Goal: Transaction & Acquisition: Book appointment/travel/reservation

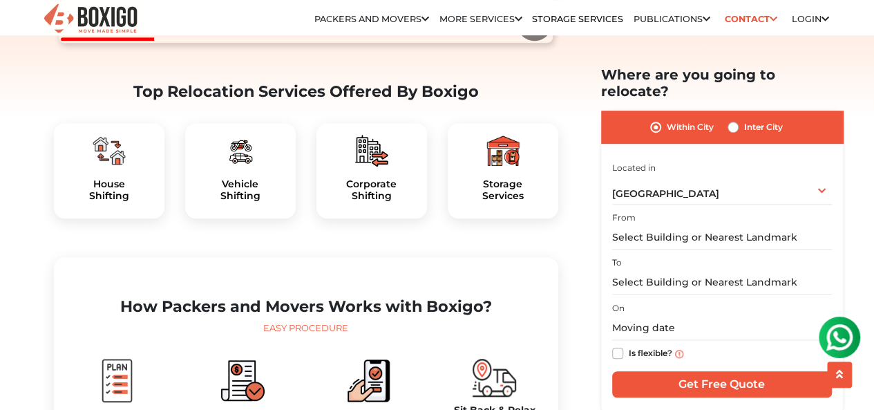
scroll to position [399, 0]
click at [815, 175] on div "Bengaluru Select City Bangalore Bengaluru Bhopal Bhubaneswar Chennai Coimbatore…" at bounding box center [722, 189] width 220 height 29
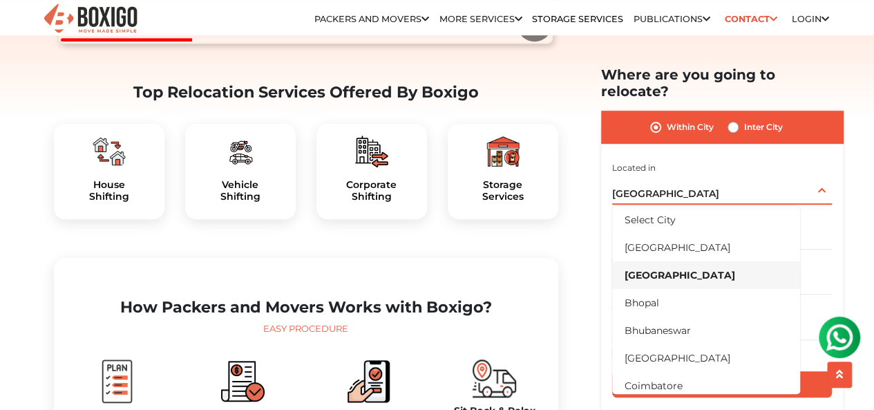
scroll to position [15, 0]
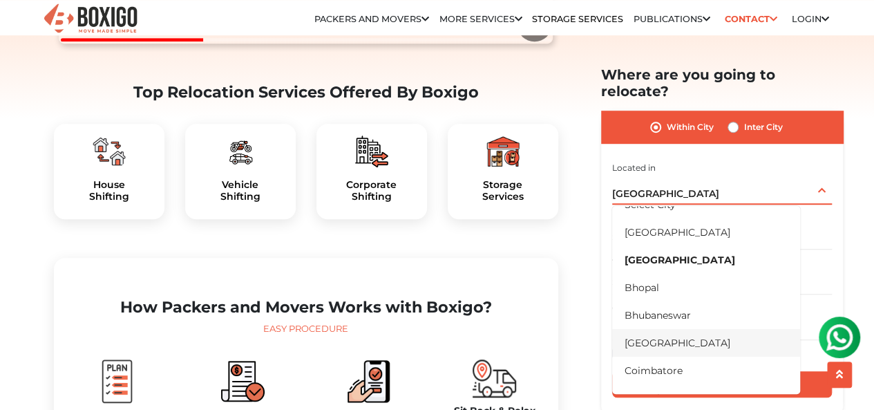
click at [701, 329] on li "[GEOGRAPHIC_DATA]" at bounding box center [706, 342] width 188 height 28
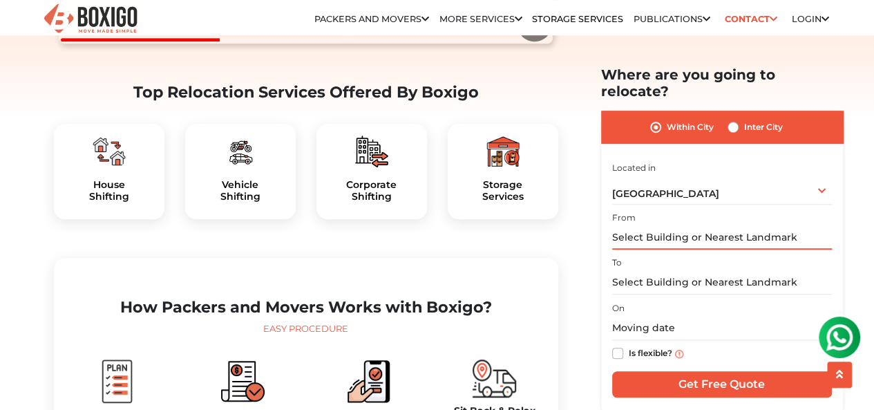
click at [760, 225] on input "text" at bounding box center [722, 237] width 220 height 24
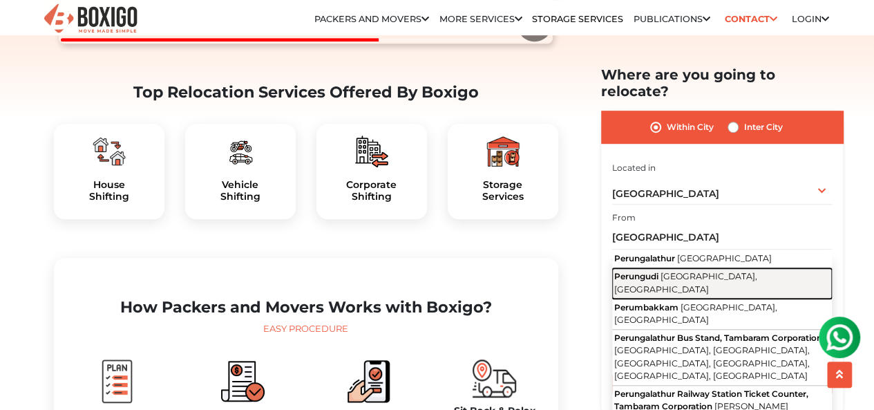
click at [702, 271] on span "Chennai, Tamil Nadu" at bounding box center [685, 282] width 143 height 23
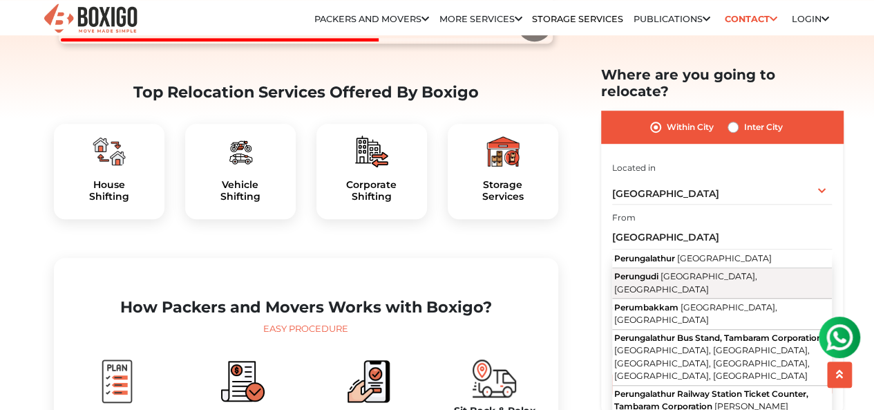
type input "Perungudi, [GEOGRAPHIC_DATA], [GEOGRAPHIC_DATA]"
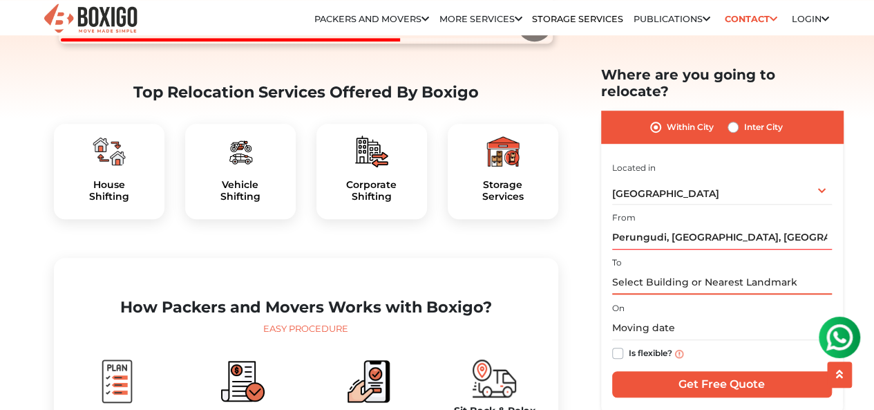
click at [714, 270] on input "text" at bounding box center [722, 282] width 220 height 24
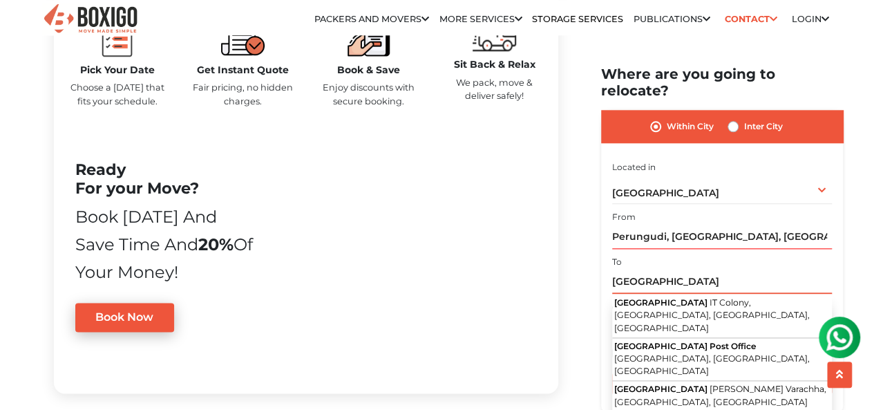
scroll to position [745, 0]
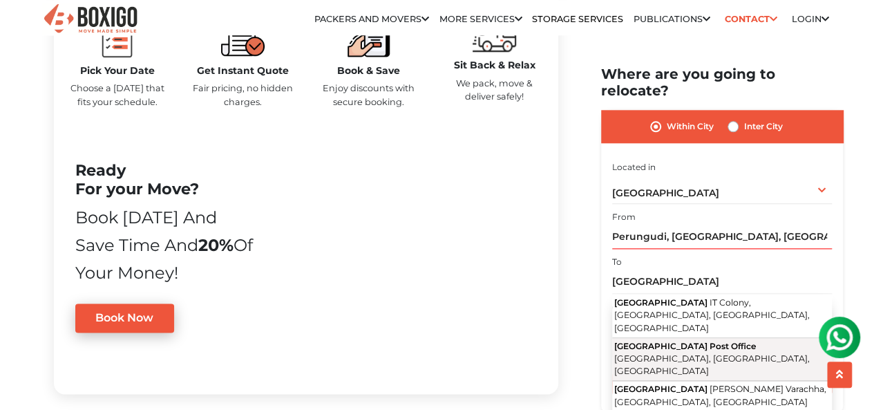
click at [644, 354] on span "Pedder Road, Cumballa Hill, Mumbai, Maharashtra" at bounding box center [712, 365] width 196 height 23
type input "Peddar Road Post Office, Pedder Road, Cumballa Hill, Mumbai, Maharashtra"
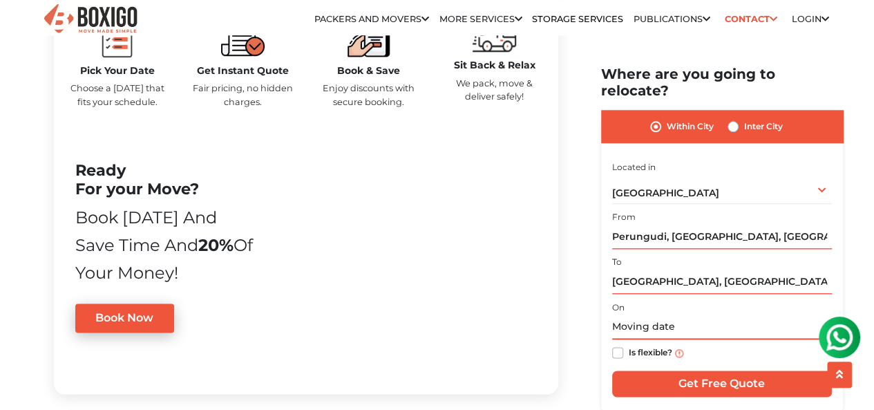
click at [628, 316] on input "text" at bounding box center [722, 328] width 220 height 24
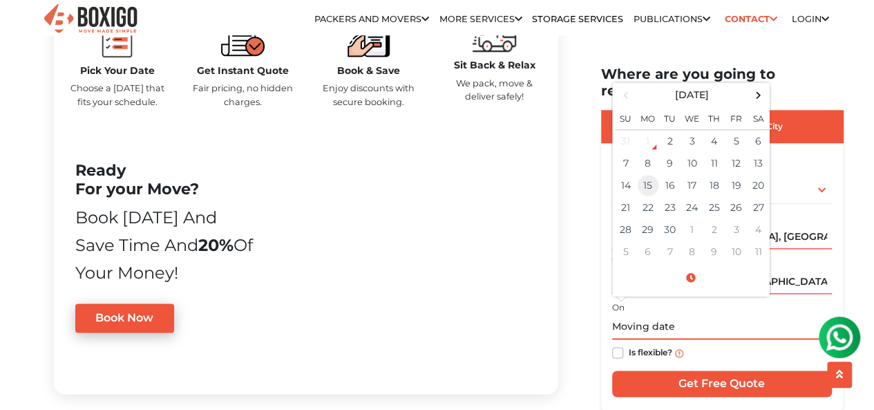
click at [644, 175] on td "15" at bounding box center [648, 186] width 22 height 22
click at [683, 316] on input "09/15/2025 12:00 AM" at bounding box center [722, 328] width 220 height 24
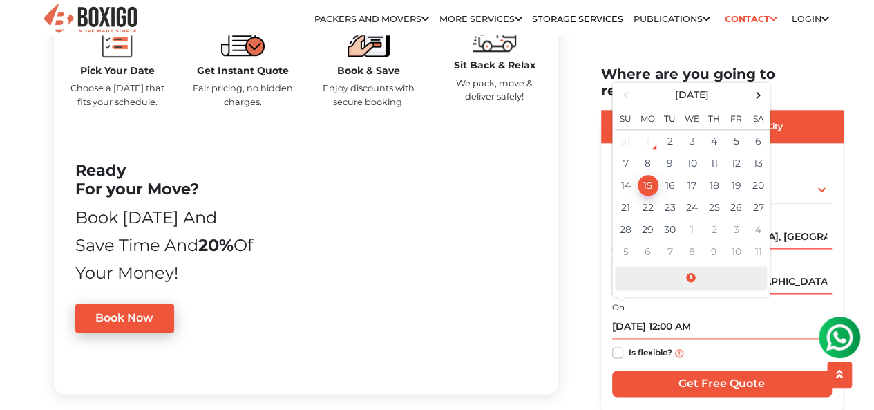
click at [690, 267] on span at bounding box center [691, 279] width 152 height 24
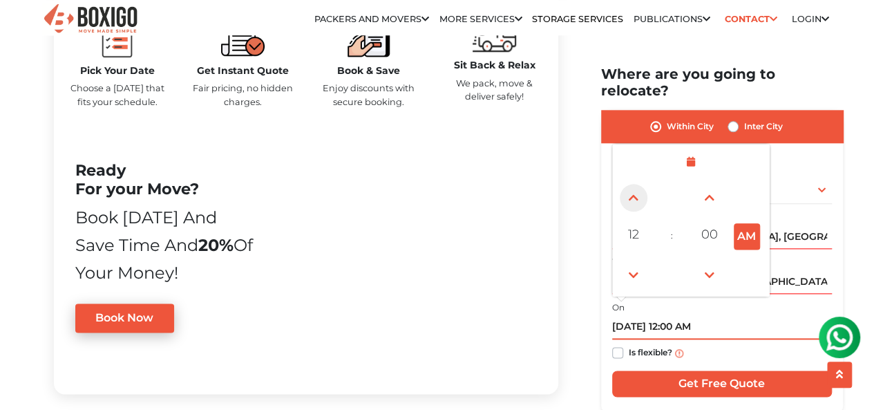
click at [625, 184] on span at bounding box center [634, 198] width 28 height 28
click at [628, 184] on span at bounding box center [634, 198] width 28 height 28
click at [629, 184] on span at bounding box center [634, 198] width 28 height 28
click at [633, 184] on span at bounding box center [634, 198] width 28 height 28
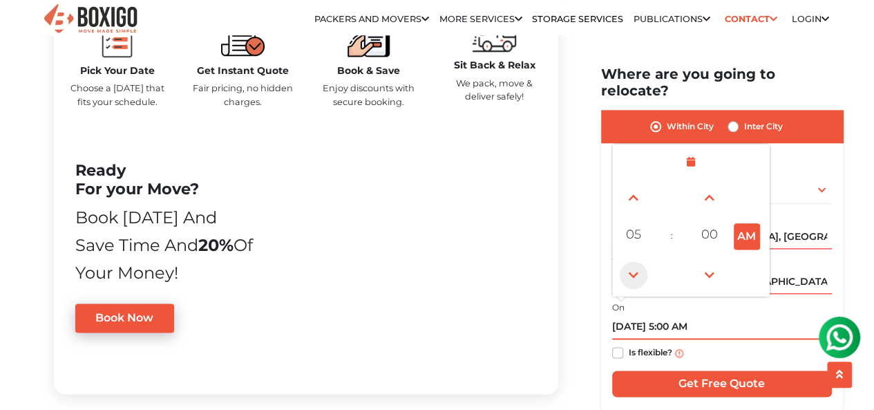
click at [629, 261] on span at bounding box center [634, 275] width 28 height 28
click at [633, 261] on span at bounding box center [634, 275] width 28 height 28
click at [630, 261] on span at bounding box center [634, 275] width 28 height 28
click at [633, 261] on span at bounding box center [634, 275] width 28 height 28
click at [632, 261] on span at bounding box center [634, 275] width 28 height 28
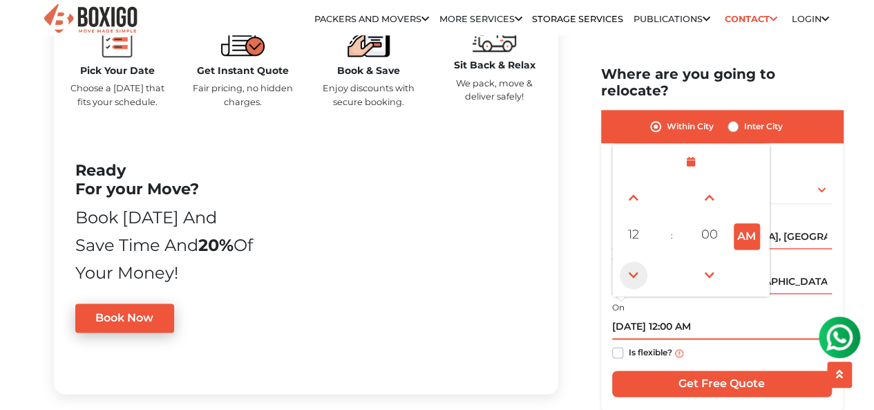
click at [633, 261] on span at bounding box center [634, 275] width 28 height 28
click at [638, 261] on span at bounding box center [634, 275] width 28 height 28
click at [633, 261] on span at bounding box center [634, 275] width 28 height 28
click at [635, 261] on span at bounding box center [634, 275] width 28 height 28
click at [634, 195] on span at bounding box center [634, 198] width 28 height 28
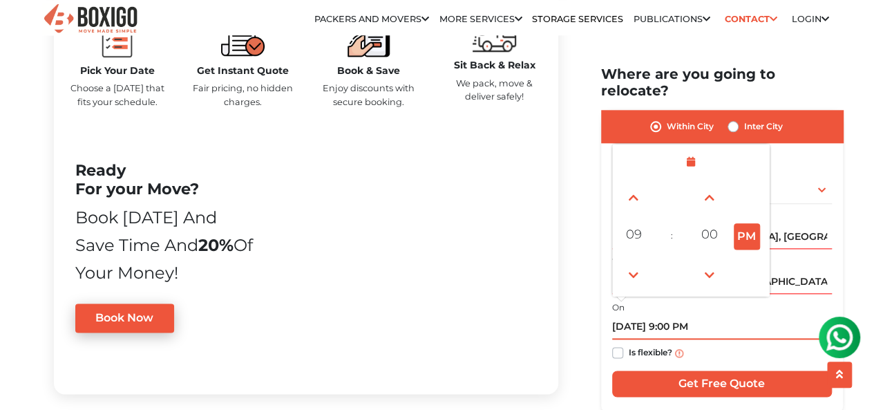
click at [739, 223] on button "PM" at bounding box center [747, 236] width 26 height 26
type input "09/14/2025 9:00 AM"
click at [716, 322] on input "09/14/2025 9:00 AM" at bounding box center [722, 328] width 220 height 24
click at [743, 316] on input "09/14/2025 9:00 AM" at bounding box center [722, 328] width 220 height 24
click at [750, 316] on input "09/14/2025 9:00 AM" at bounding box center [722, 328] width 220 height 24
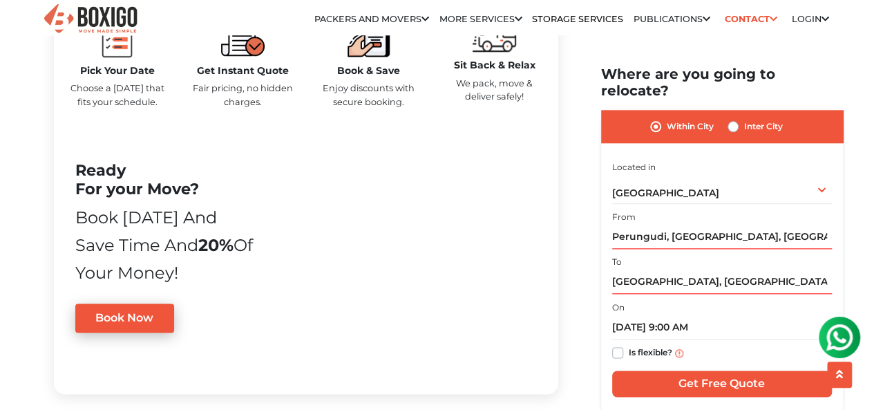
click at [755, 119] on label "Inter City" at bounding box center [763, 127] width 39 height 17
click at [739, 119] on input "Inter City" at bounding box center [733, 126] width 11 height 14
radio input "true"
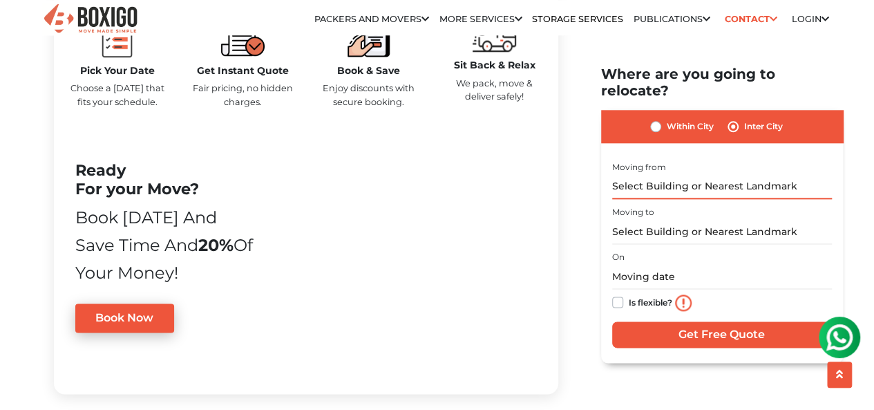
click at [733, 175] on input "text" at bounding box center [722, 187] width 220 height 24
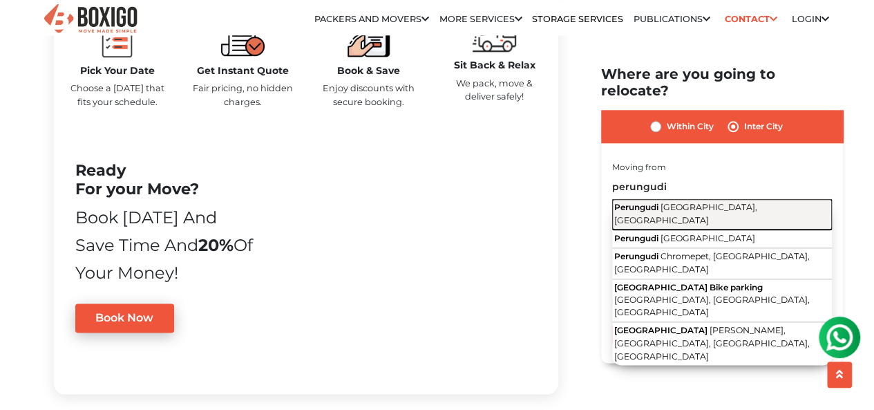
click at [743, 202] on span "Chennai, Tamil Nadu" at bounding box center [685, 213] width 143 height 23
type input "Perungudi, [GEOGRAPHIC_DATA], [GEOGRAPHIC_DATA]"
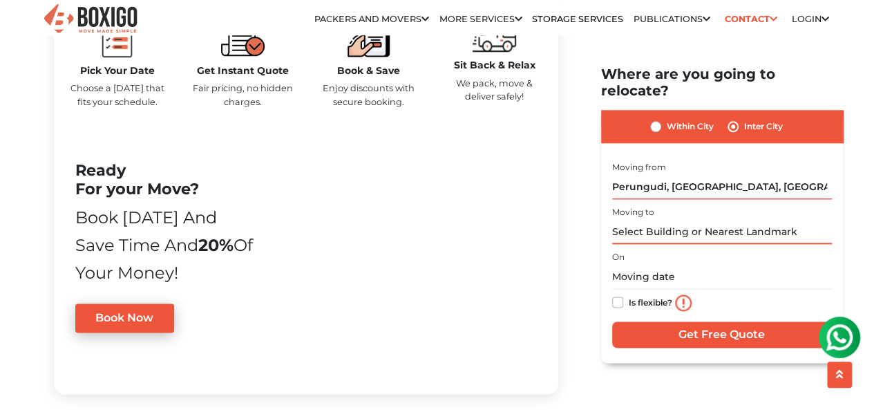
click at [723, 220] on input "text" at bounding box center [722, 232] width 220 height 24
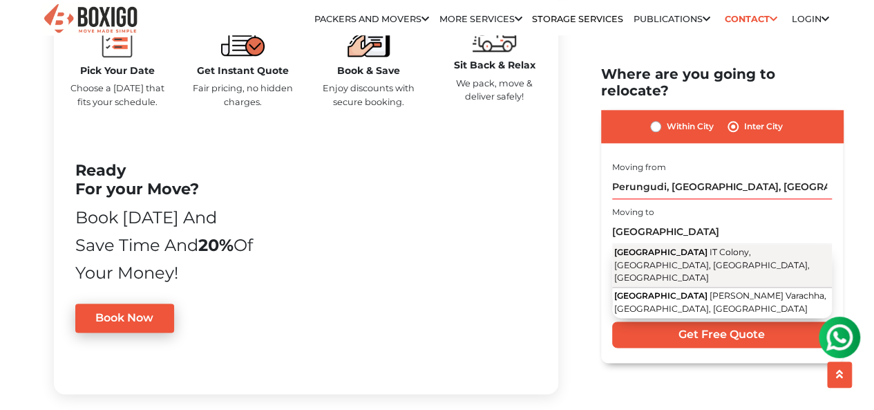
click at [728, 247] on span "IT Colony, Cumballa Hill, Mumbai, Maharashtra" at bounding box center [712, 265] width 196 height 36
type input "[GEOGRAPHIC_DATA], [GEOGRAPHIC_DATA], [GEOGRAPHIC_DATA]"
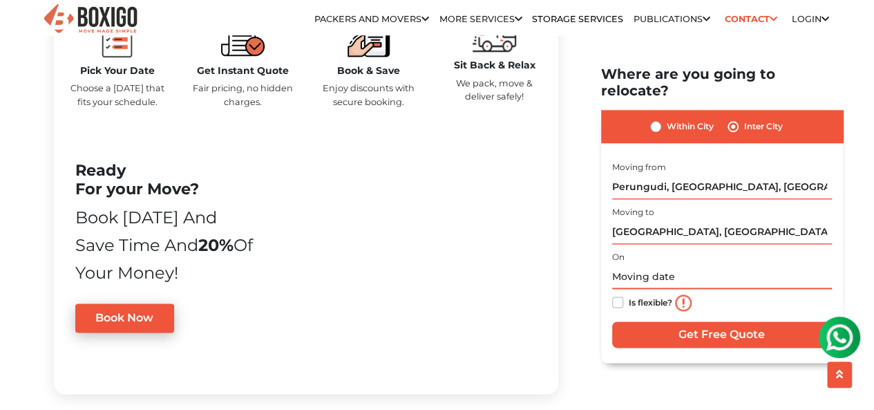
click at [683, 265] on input "text" at bounding box center [722, 277] width 220 height 24
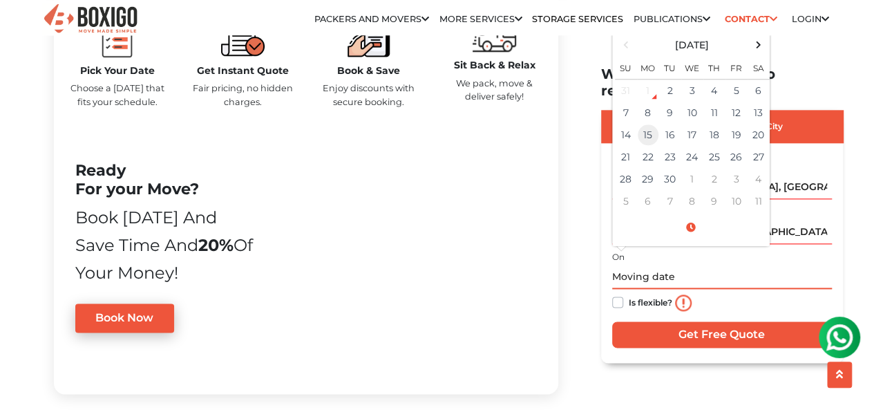
click at [645, 124] on td "15" at bounding box center [648, 135] width 22 height 22
click at [688, 216] on span at bounding box center [691, 228] width 152 height 24
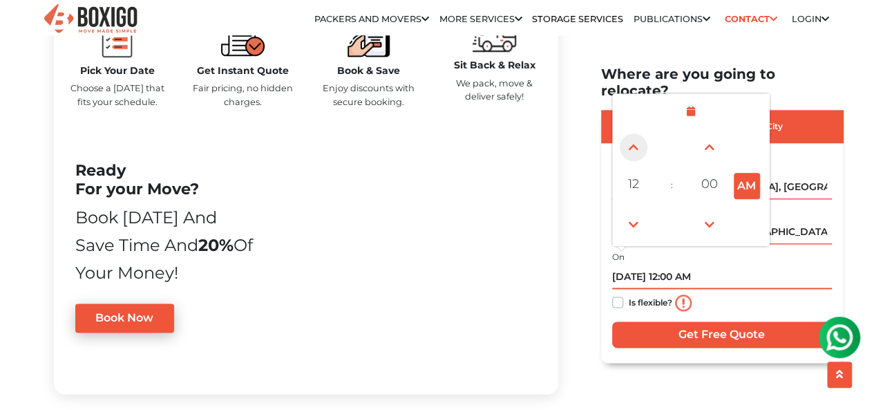
click at [633, 134] on span at bounding box center [634, 148] width 28 height 28
click at [629, 211] on span at bounding box center [634, 225] width 28 height 28
click at [633, 211] on span at bounding box center [634, 225] width 28 height 28
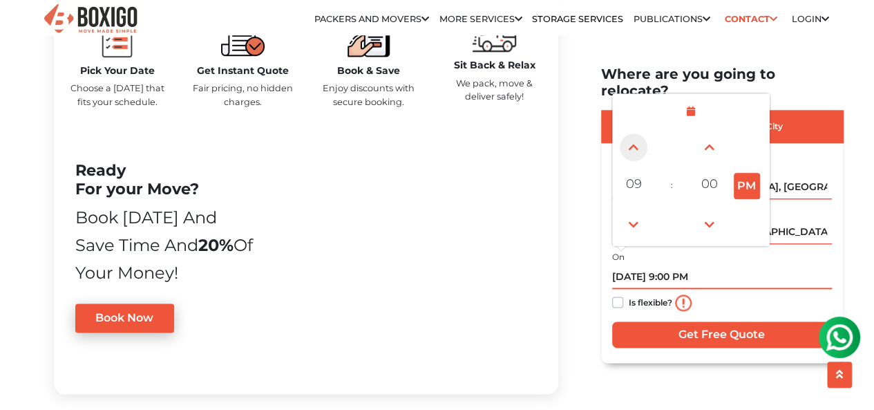
click at [633, 134] on span at bounding box center [634, 148] width 28 height 28
click at [630, 211] on span at bounding box center [634, 225] width 28 height 28
click at [739, 175] on button "PM" at bounding box center [747, 186] width 26 height 26
type input "09/14/2025 9:00 AM"
click at [752, 270] on input "09/14/2025 9:00 AM" at bounding box center [722, 277] width 220 height 24
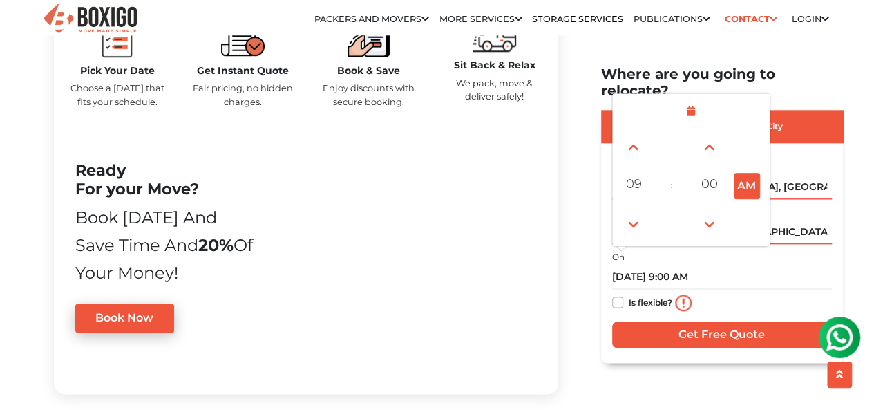
click at [813, 220] on input "[GEOGRAPHIC_DATA], [GEOGRAPHIC_DATA], [GEOGRAPHIC_DATA]" at bounding box center [722, 232] width 220 height 24
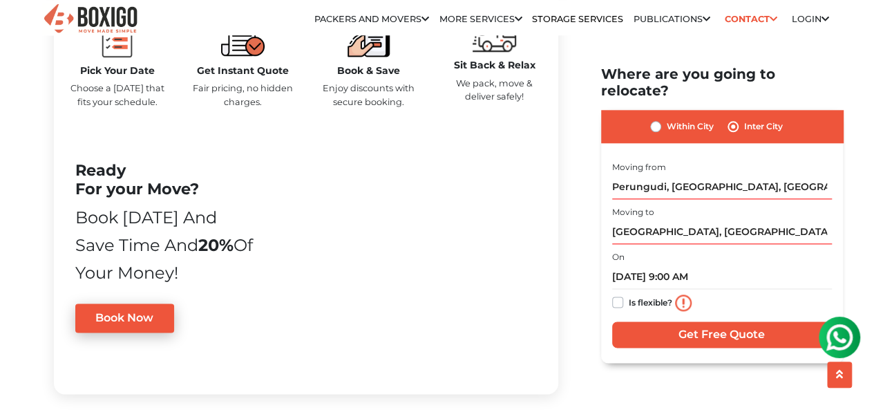
click at [734, 321] on input "Get Free Quote" at bounding box center [722, 334] width 220 height 26
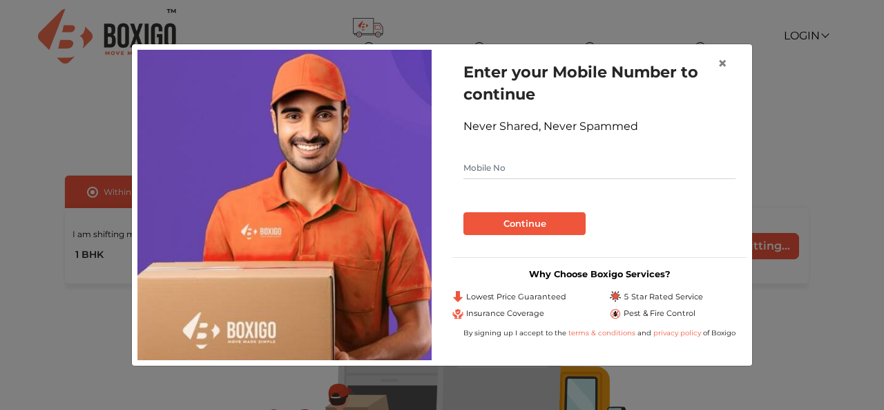
click at [632, 167] on input "text" at bounding box center [600, 168] width 272 height 22
type input "9867298234"
click at [537, 222] on button "Continue" at bounding box center [525, 223] width 122 height 23
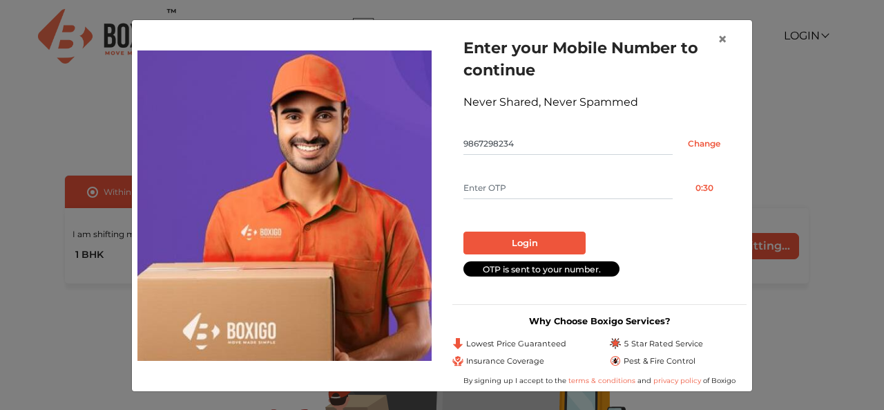
click at [587, 189] on input "text" at bounding box center [568, 188] width 209 height 22
type input "2636"
click at [542, 235] on button "Login" at bounding box center [525, 242] width 122 height 23
radio input "false"
radio input "true"
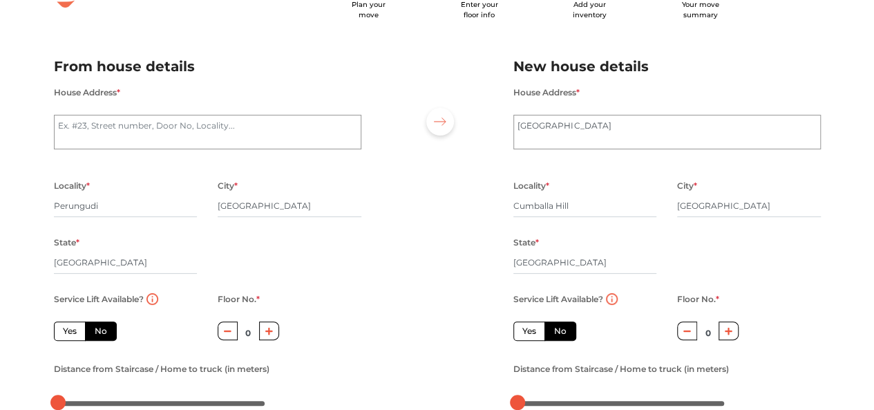
scroll to position [42, 0]
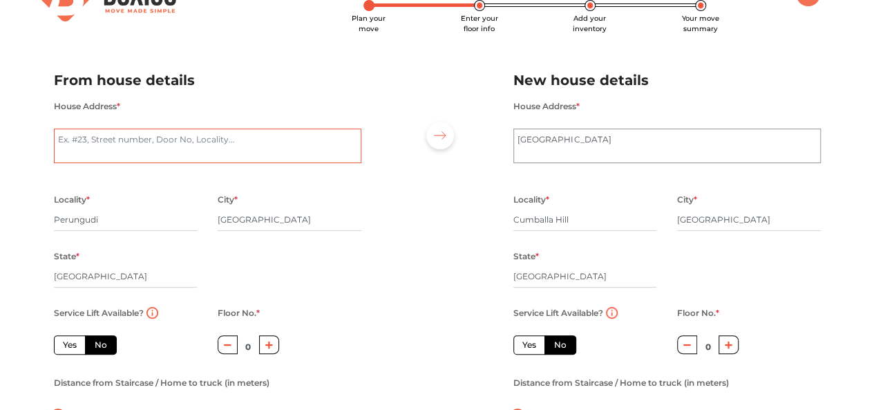
click at [217, 136] on textarea "House Address *" at bounding box center [207, 146] width 307 height 35
type textarea "D Block,"
click at [567, 145] on textarea "[GEOGRAPHIC_DATA]" at bounding box center [666, 146] width 307 height 35
paste textarea "Flat No. [STREET_ADDRESS]. [GEOGRAPHIC_DATA]"
type textarea "Pedder RoaFlat No. [STREET_ADDRESS]. [GEOGRAPHIC_DATA]"
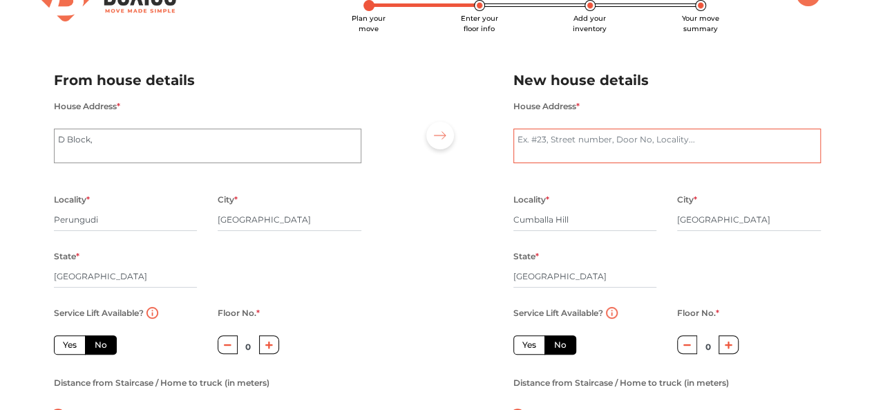
scroll to position [0, 0]
paste textarea "Flat No. [STREET_ADDRESS]. [GEOGRAPHIC_DATA]"
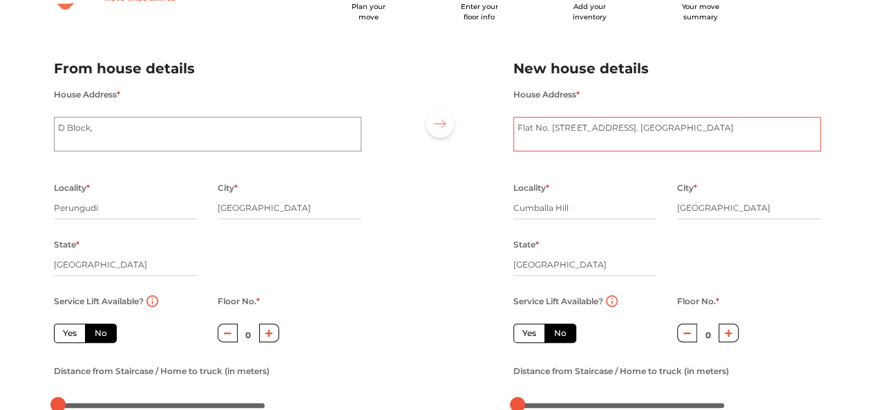
scroll to position [57, 0]
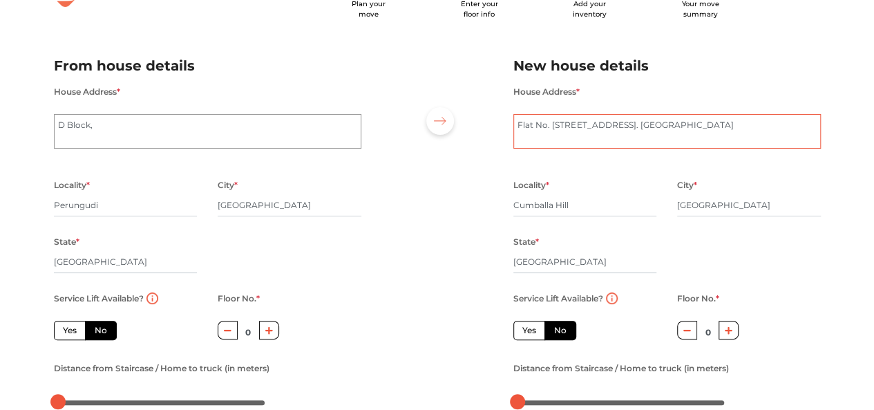
type textarea "Flat No. [STREET_ADDRESS]. [GEOGRAPHIC_DATA]"
click at [527, 336] on label "Yes" at bounding box center [529, 330] width 32 height 19
click at [527, 333] on input "Yes" at bounding box center [526, 328] width 9 height 9
radio input "true"
radio input "false"
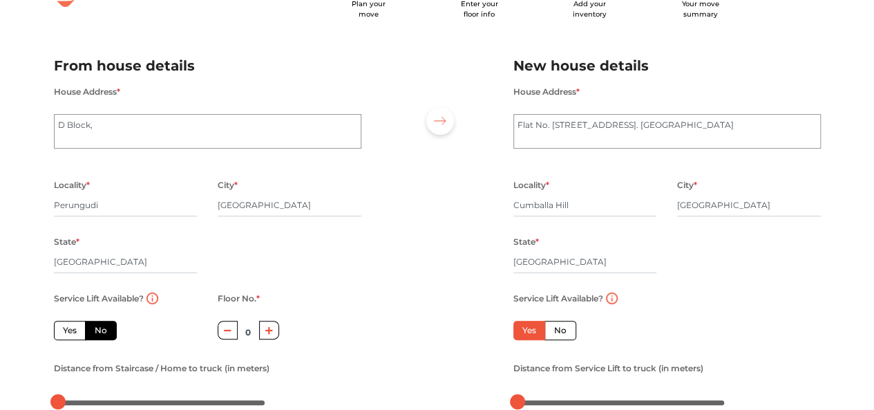
click at [66, 334] on label "Yes" at bounding box center [70, 330] width 32 height 19
click at [66, 333] on input "Yes" at bounding box center [67, 328] width 9 height 9
radio input "true"
click at [109, 338] on label "No" at bounding box center [101, 330] width 32 height 19
click at [104, 333] on input "No" at bounding box center [99, 328] width 9 height 9
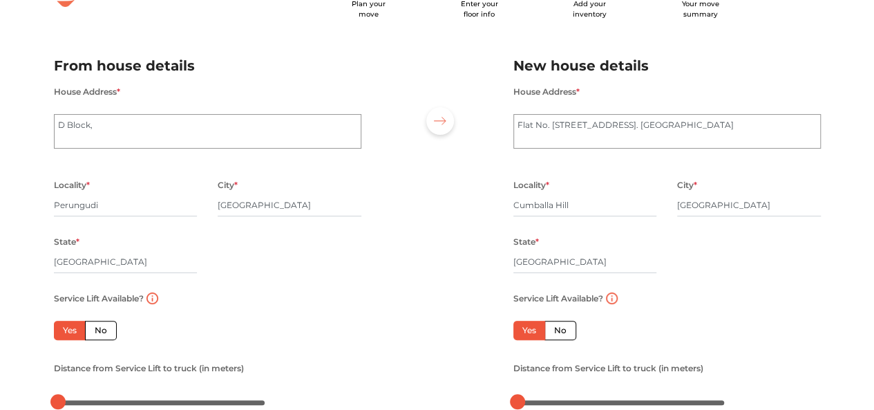
radio input "true"
click at [61, 337] on label "Yes" at bounding box center [70, 330] width 32 height 19
click at [63, 333] on input "Yes" at bounding box center [67, 328] width 9 height 9
radio input "true"
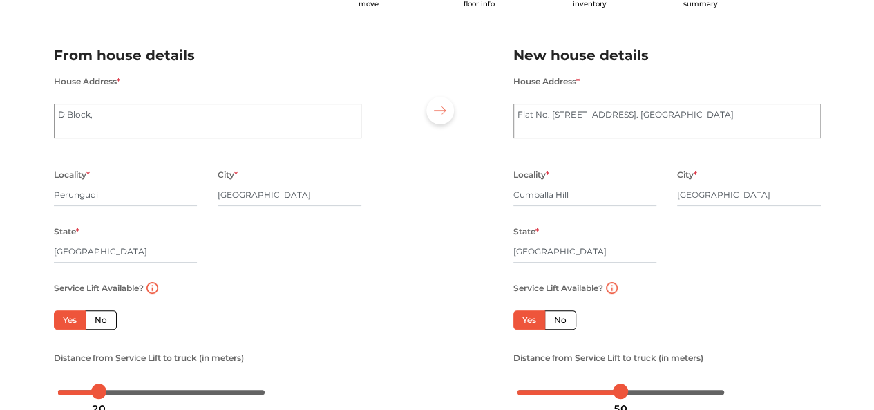
scroll to position [68, 0]
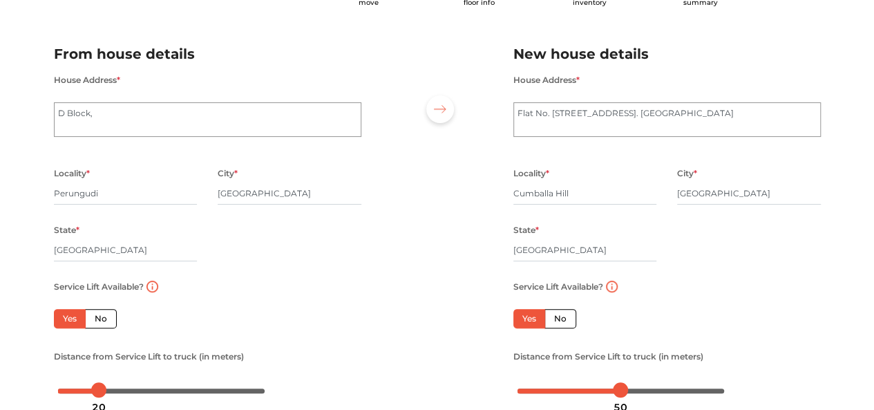
click at [107, 114] on textarea "D Block," at bounding box center [207, 119] width 307 height 35
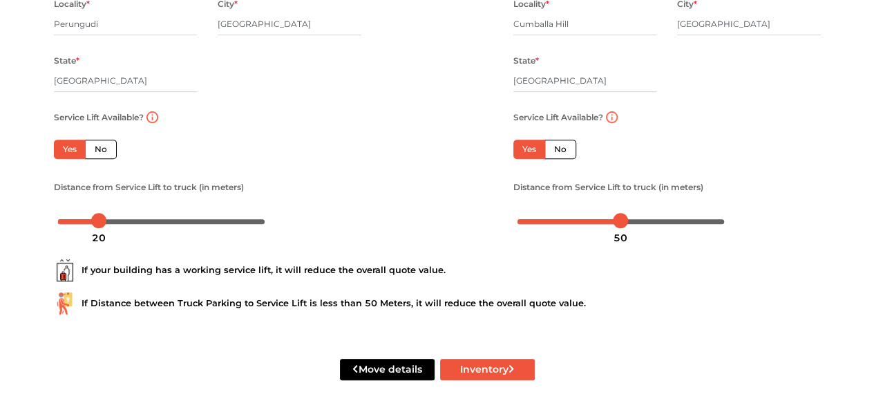
scroll to position [243, 0]
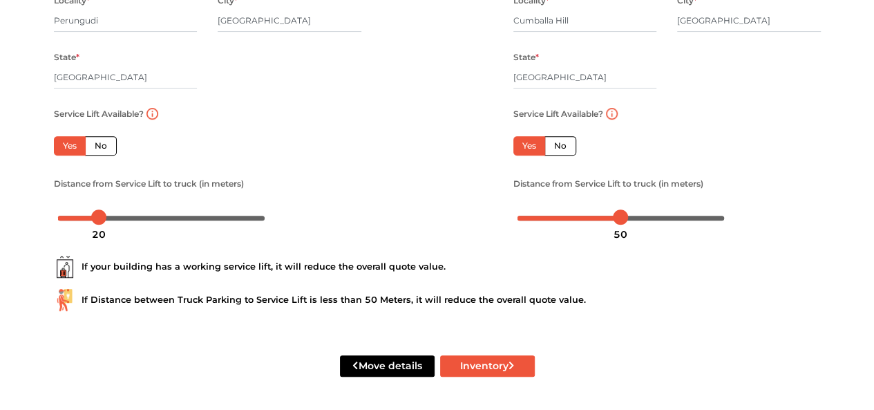
type textarea "[STREET_ADDRESS][PERSON_NAME]"
click at [491, 368] on button "Inventory" at bounding box center [487, 365] width 95 height 21
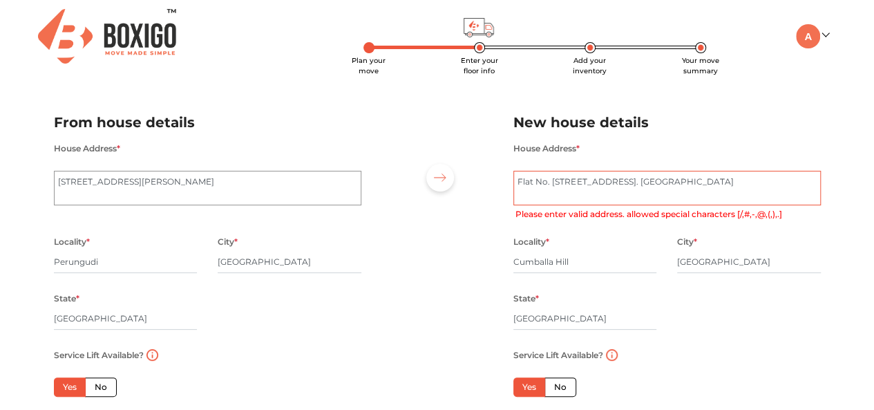
scroll to position [0, 0]
click at [593, 192] on textarea "[GEOGRAPHIC_DATA]" at bounding box center [666, 188] width 307 height 35
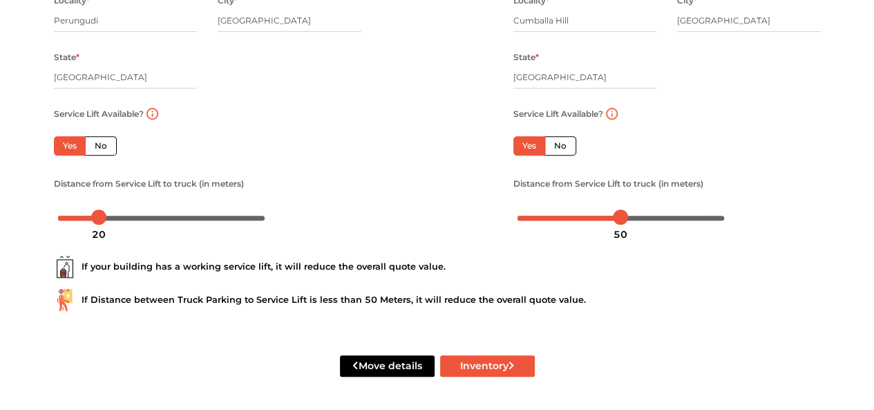
type textarea "Flat No. [STREET_ADDRESS]. [GEOGRAPHIC_DATA]"
click at [509, 367] on button "Inventory" at bounding box center [487, 365] width 95 height 21
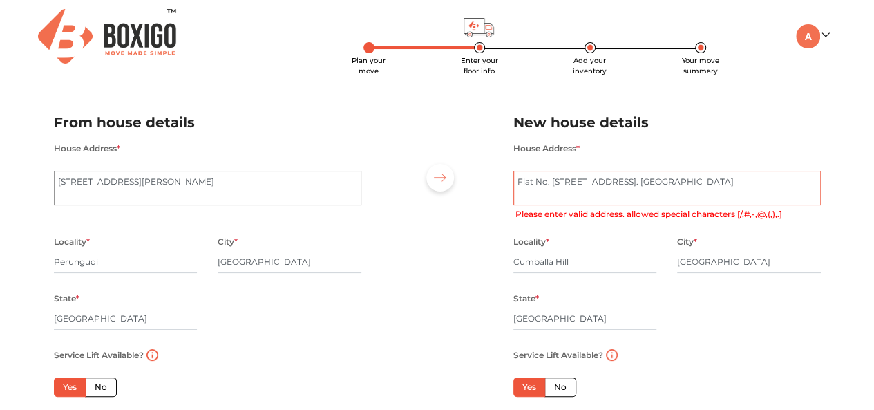
click at [777, 186] on textarea "[GEOGRAPHIC_DATA]" at bounding box center [666, 188] width 307 height 35
click at [741, 195] on textarea "[GEOGRAPHIC_DATA]" at bounding box center [666, 188] width 307 height 35
click at [795, 196] on textarea "[GEOGRAPHIC_DATA]" at bounding box center [666, 188] width 307 height 35
click at [614, 289] on div "Locality * [GEOGRAPHIC_DATA]" at bounding box center [585, 261] width 144 height 57
click at [616, 319] on input "[GEOGRAPHIC_DATA]" at bounding box center [585, 318] width 144 height 22
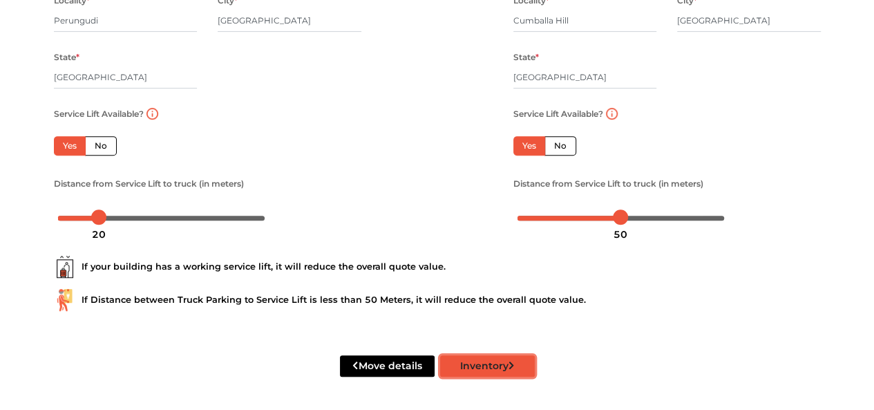
click at [502, 366] on button "Inventory" at bounding box center [487, 365] width 95 height 21
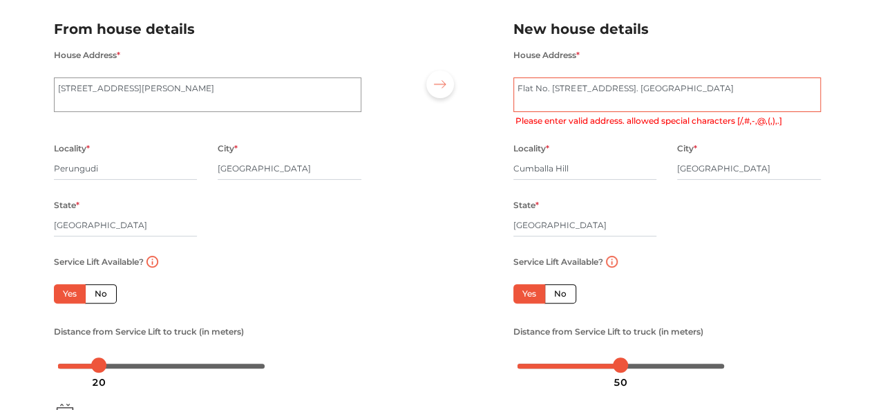
scroll to position [243, 0]
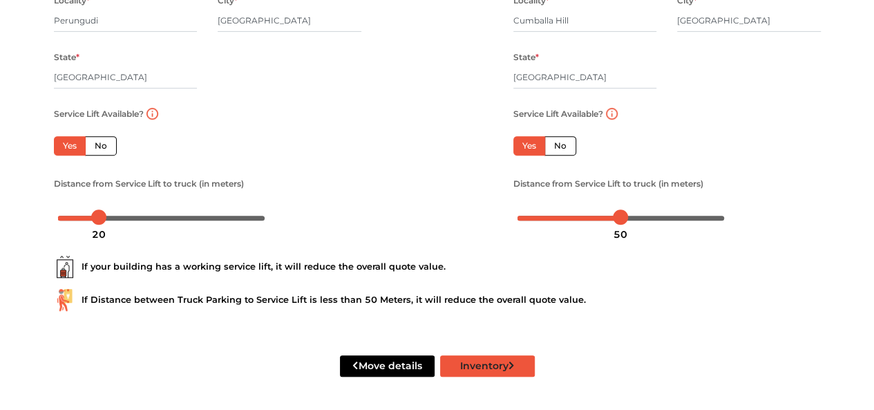
click at [483, 363] on button "Inventory" at bounding box center [487, 365] width 95 height 21
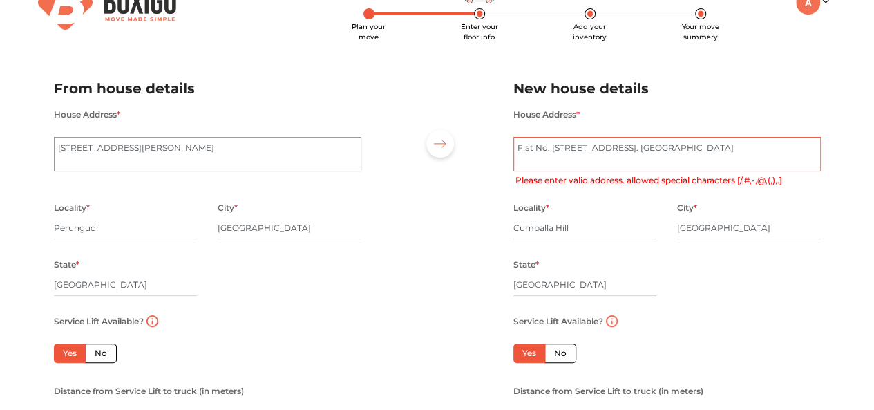
scroll to position [0, 0]
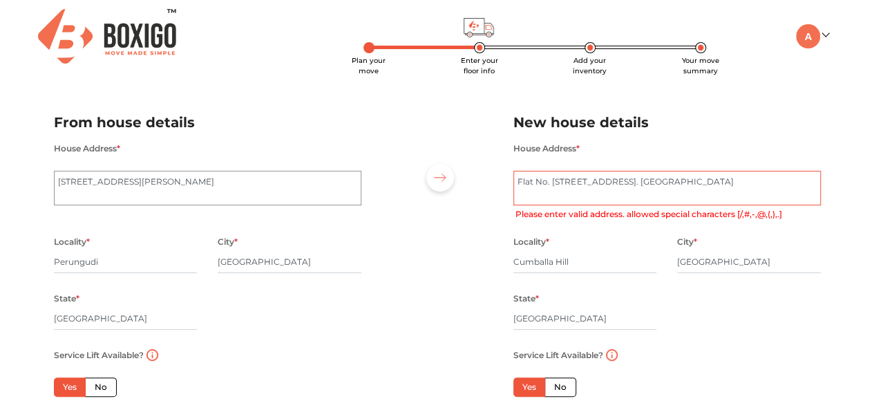
click at [648, 194] on textarea "[GEOGRAPHIC_DATA]" at bounding box center [666, 188] width 307 height 35
click at [71, 191] on textarea "[STREET_ADDRESS][PERSON_NAME]" at bounding box center [207, 188] width 307 height 35
click at [539, 180] on textarea "[GEOGRAPHIC_DATA]" at bounding box center [666, 188] width 307 height 35
click at [409, 321] on div at bounding box center [437, 285] width 131 height 381
click at [575, 182] on textarea "[GEOGRAPHIC_DATA]" at bounding box center [666, 188] width 307 height 35
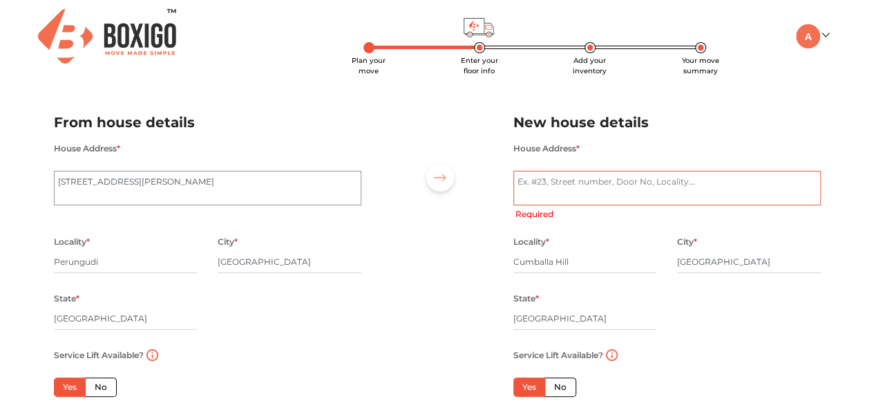
paste textarea "Flat No. [STREET_ADDRESS]. [GEOGRAPHIC_DATA]"
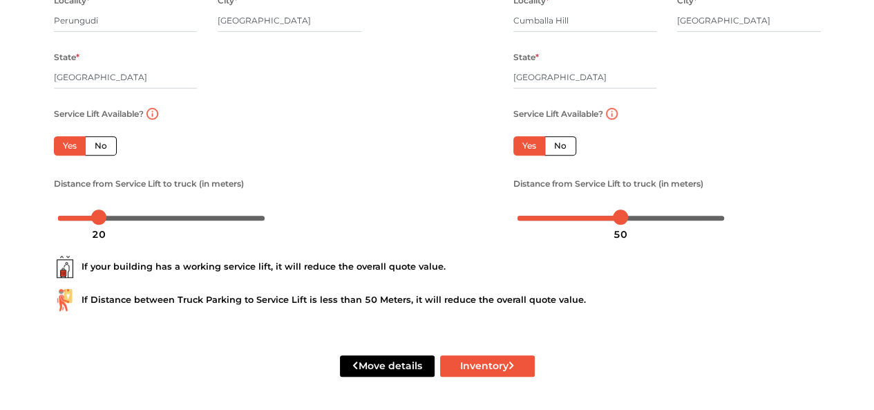
type textarea "Flat No. [STREET_ADDRESS]. [GEOGRAPHIC_DATA]"
click at [492, 365] on button "Inventory" at bounding box center [487, 365] width 95 height 21
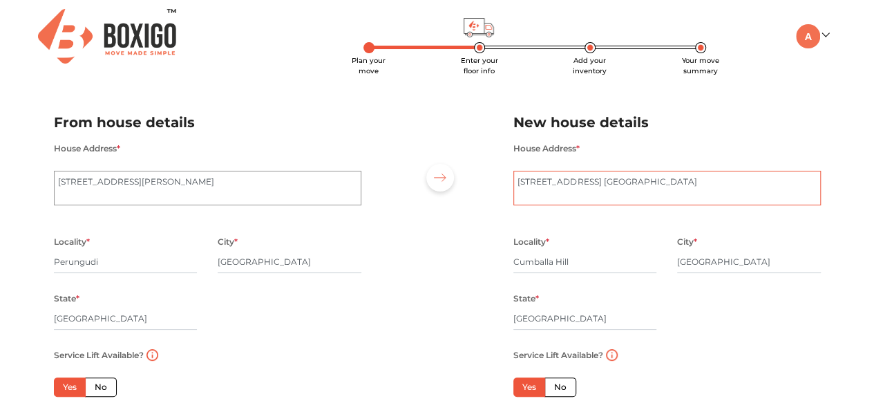
type textarea "[STREET_ADDRESS] [GEOGRAPHIC_DATA]"
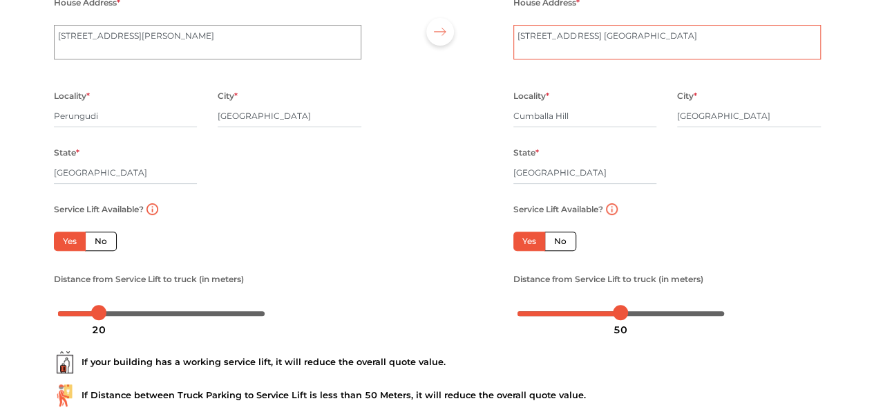
scroll to position [243, 0]
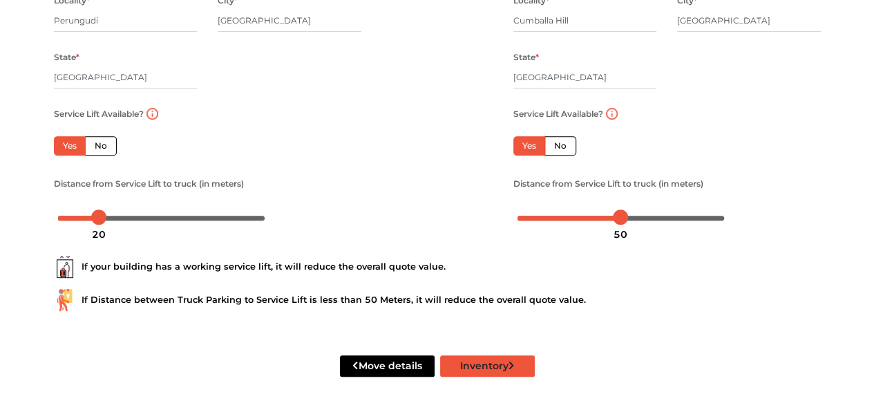
click at [499, 368] on button "Inventory" at bounding box center [487, 365] width 95 height 21
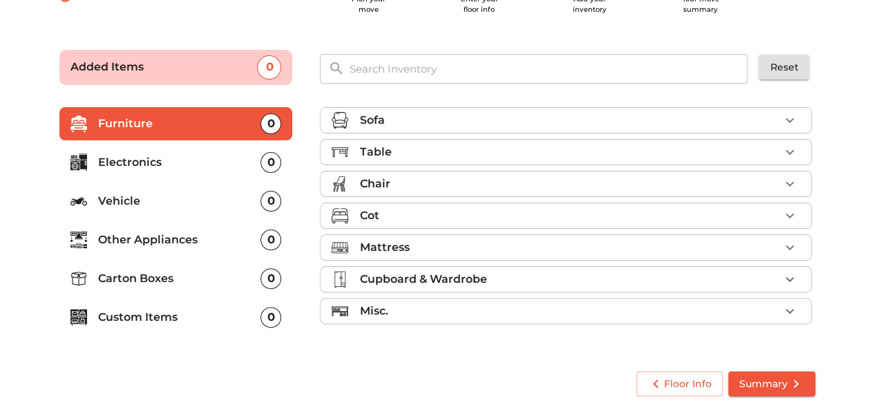
scroll to position [61, 0]
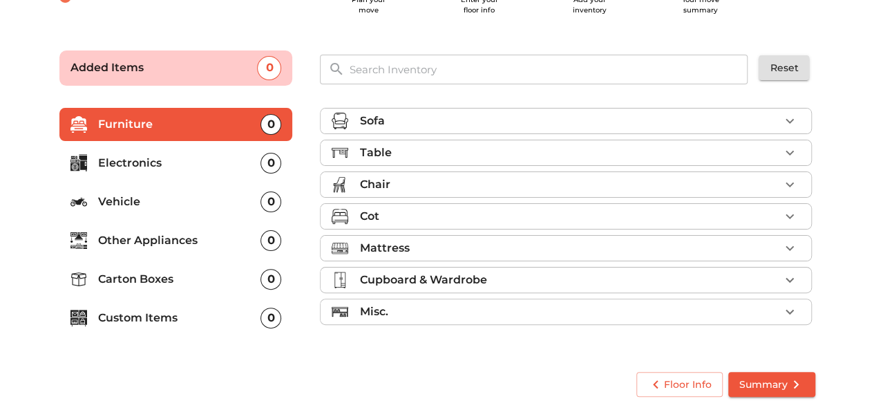
click at [790, 120] on icon "button" at bounding box center [790, 121] width 17 height 17
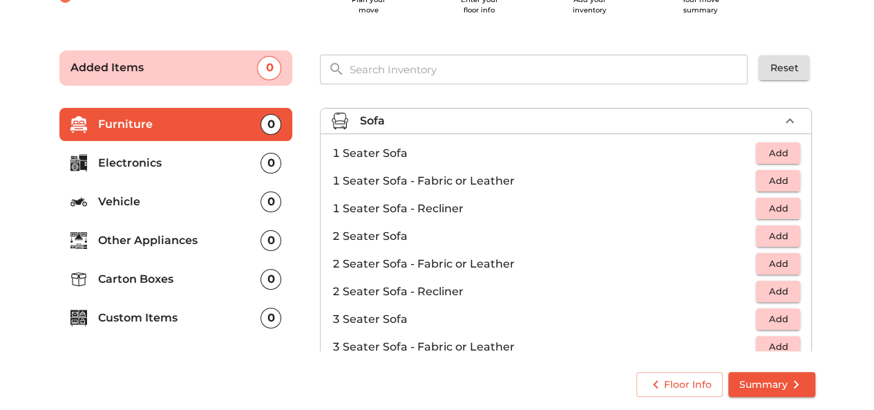
click at [768, 148] on span "Add" at bounding box center [778, 153] width 30 height 16
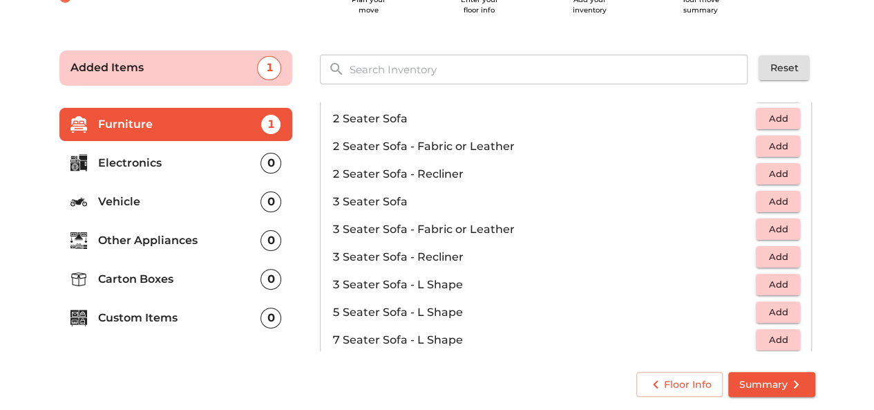
scroll to position [0, 0]
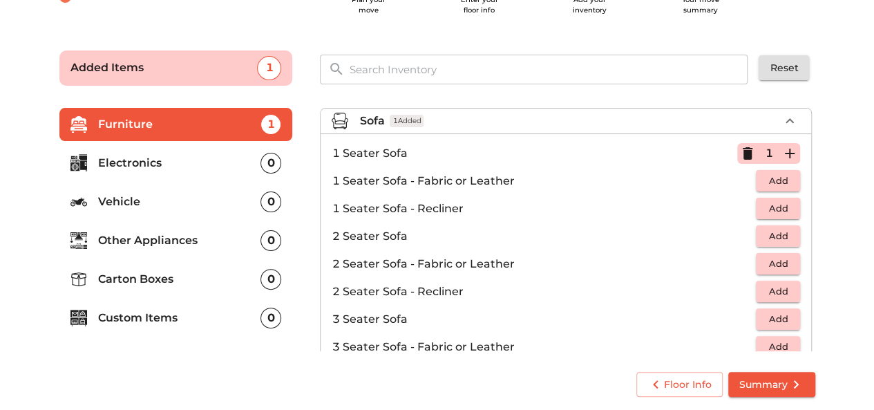
click at [739, 151] on icon "button" at bounding box center [747, 153] width 17 height 17
click at [768, 182] on span "Add" at bounding box center [778, 181] width 30 height 16
click at [785, 180] on icon "button" at bounding box center [790, 181] width 10 height 10
click at [786, 120] on icon "button" at bounding box center [790, 120] width 8 height 5
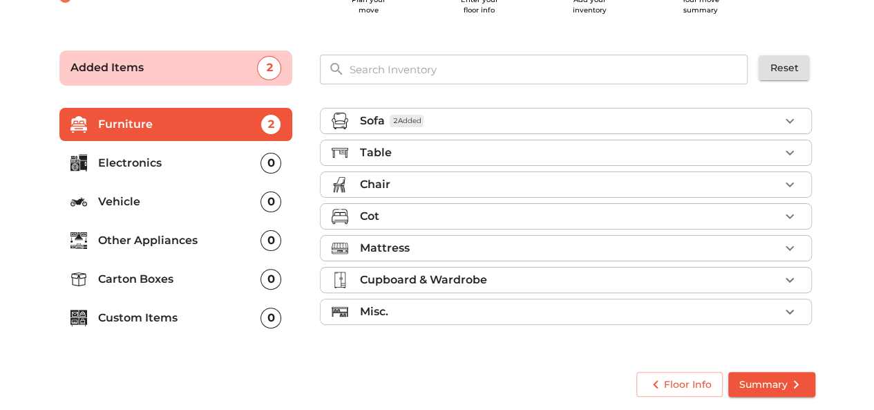
click at [790, 151] on icon "button" at bounding box center [790, 152] width 17 height 17
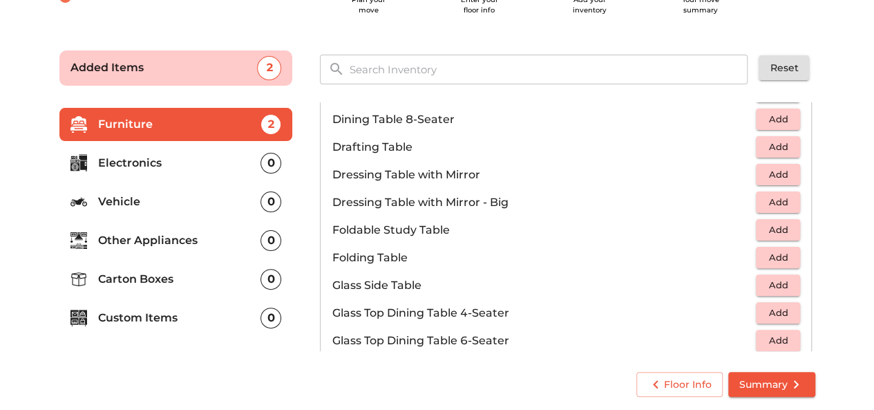
scroll to position [358, 0]
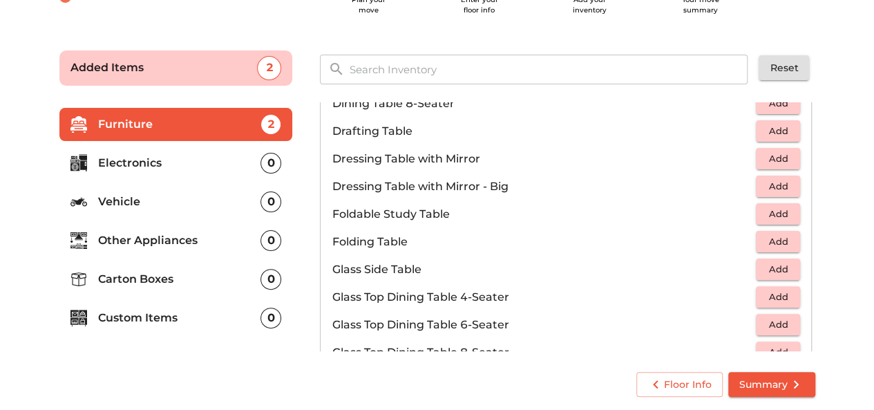
click at [772, 239] on span "Add" at bounding box center [778, 242] width 30 height 16
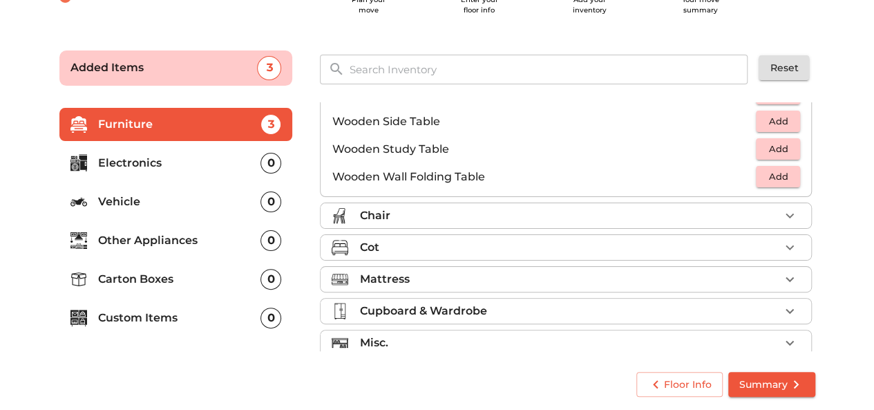
scroll to position [949, 0]
click at [742, 217] on div "Chair" at bounding box center [569, 214] width 420 height 17
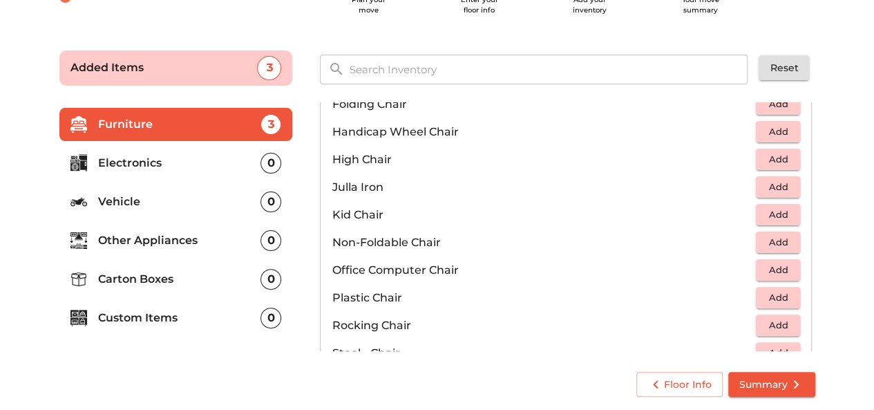
scroll to position [340, 0]
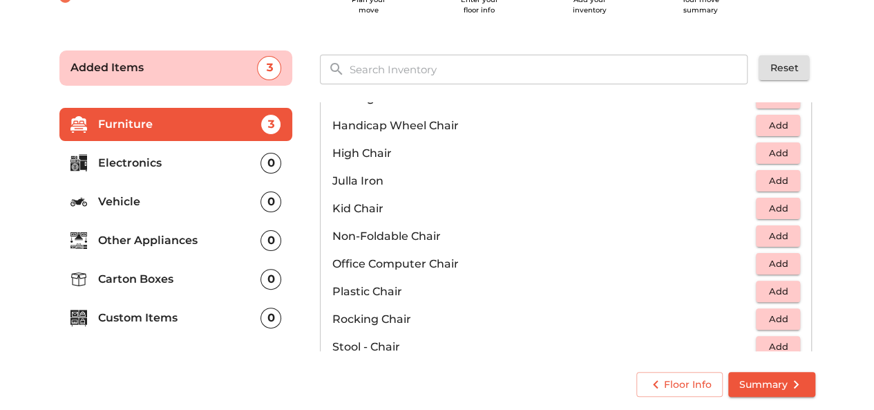
click at [766, 230] on span "Add" at bounding box center [778, 236] width 30 height 16
click at [785, 234] on icon "button" at bounding box center [790, 236] width 10 height 10
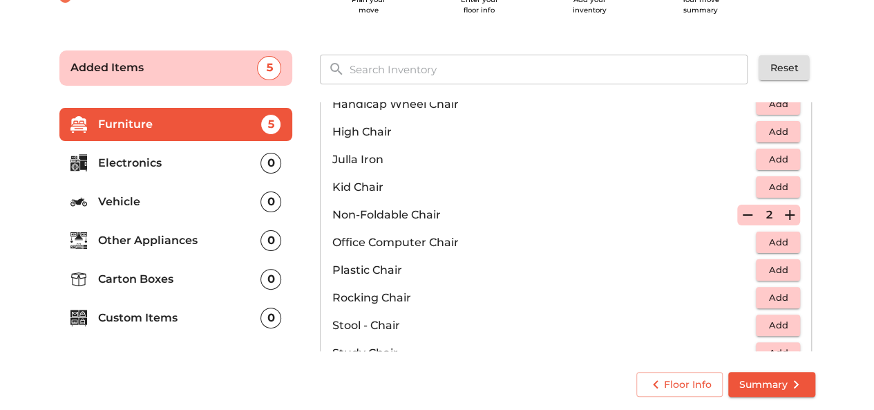
scroll to position [363, 0]
click at [743, 213] on icon "button" at bounding box center [748, 213] width 10 height 1
click at [743, 212] on icon "button" at bounding box center [748, 213] width 10 height 12
click at [775, 269] on span "Add" at bounding box center [778, 269] width 30 height 16
click at [785, 269] on icon "button" at bounding box center [790, 269] width 10 height 10
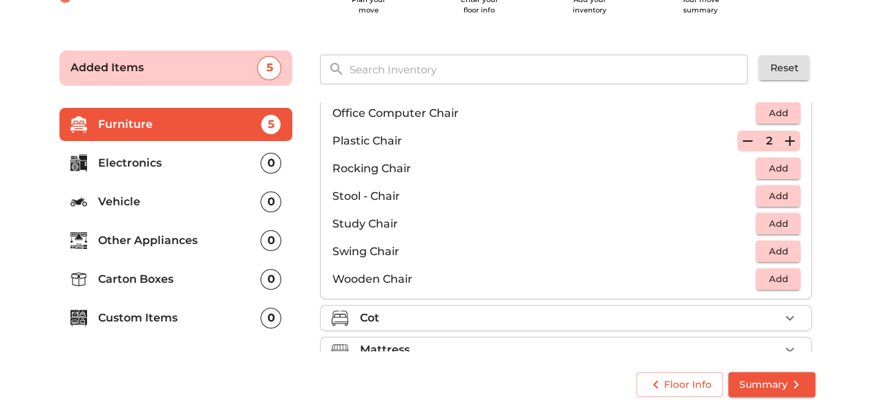
scroll to position [493, 0]
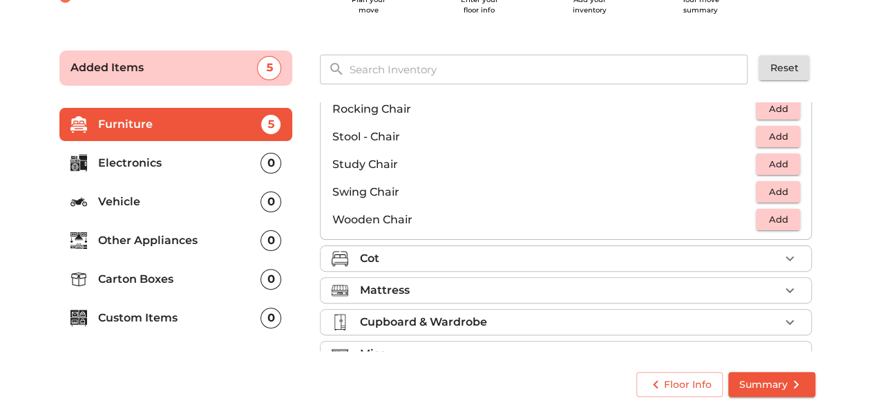
click at [336, 259] on img at bounding box center [340, 258] width 17 height 17
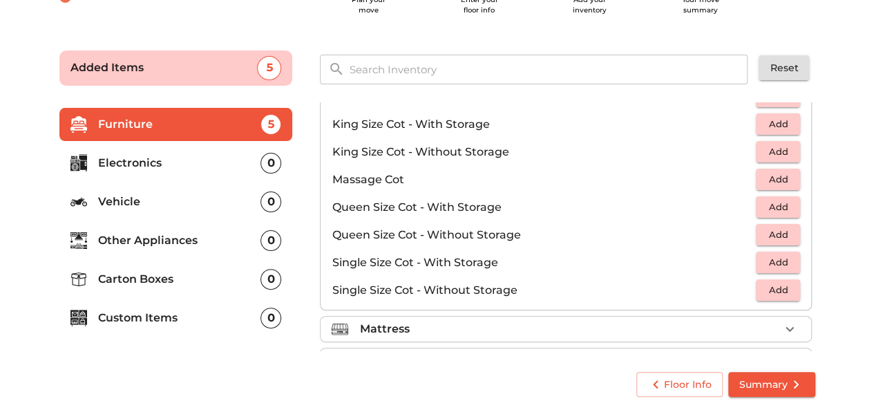
scroll to position [372, 0]
click at [773, 290] on span "Add" at bounding box center [778, 291] width 30 height 16
click at [786, 287] on icon "button" at bounding box center [790, 291] width 17 height 17
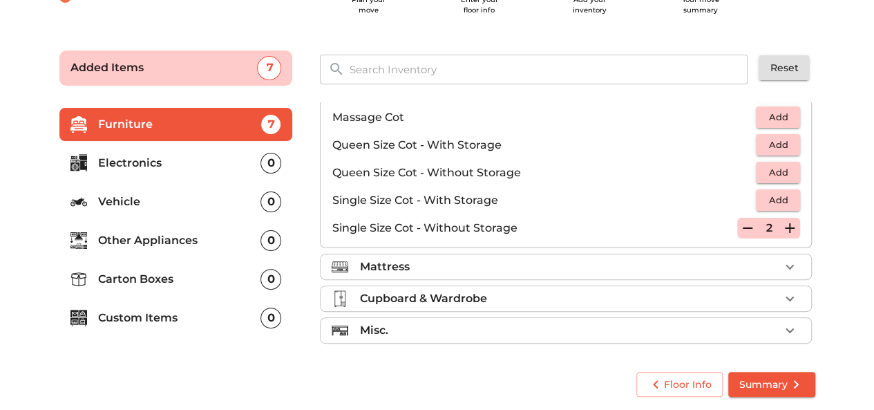
click at [591, 258] on div "Mattress" at bounding box center [569, 266] width 420 height 17
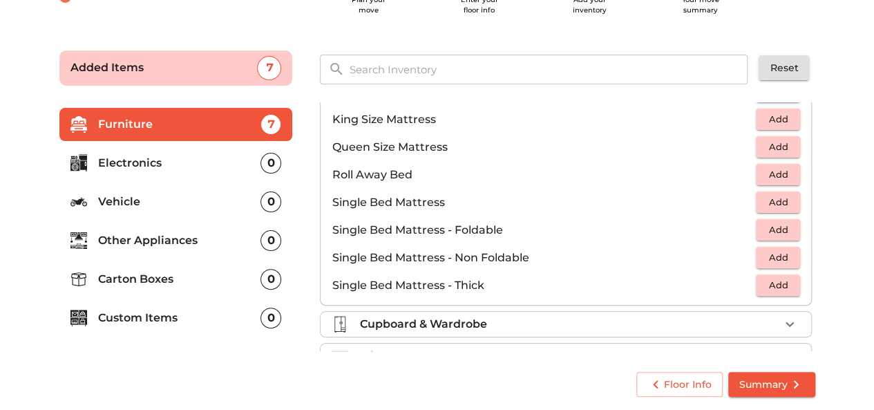
scroll to position [252, 0]
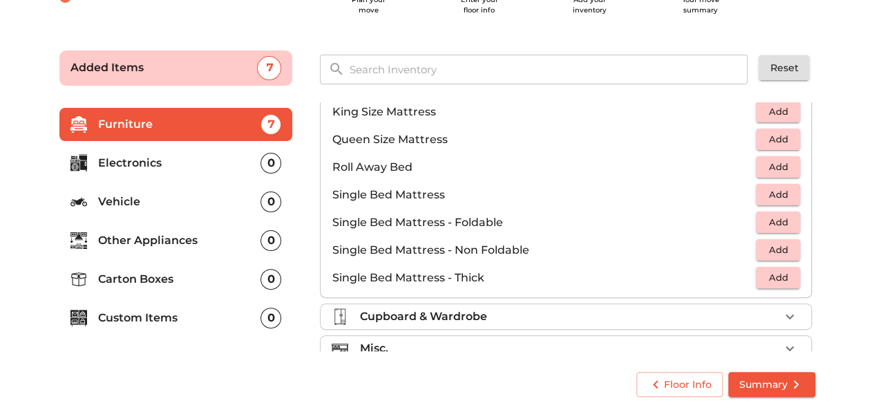
click at [774, 246] on span "Add" at bounding box center [778, 250] width 30 height 16
click at [786, 246] on icon "button" at bounding box center [790, 250] width 10 height 10
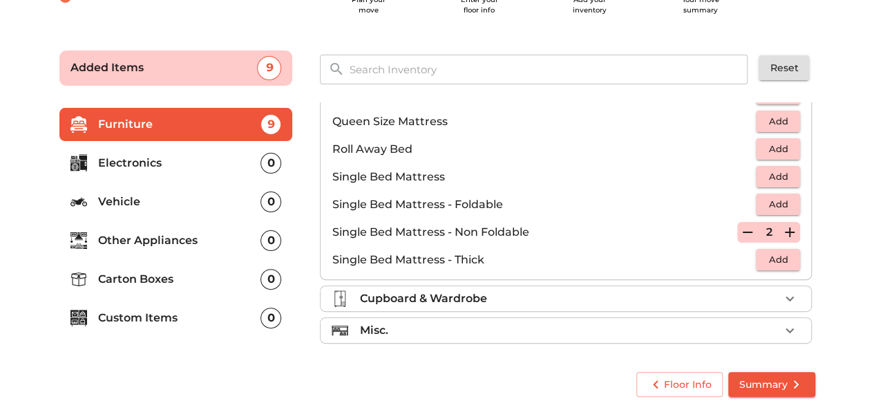
click at [608, 290] on div "Cupboard & Wardrobe" at bounding box center [569, 298] width 420 height 17
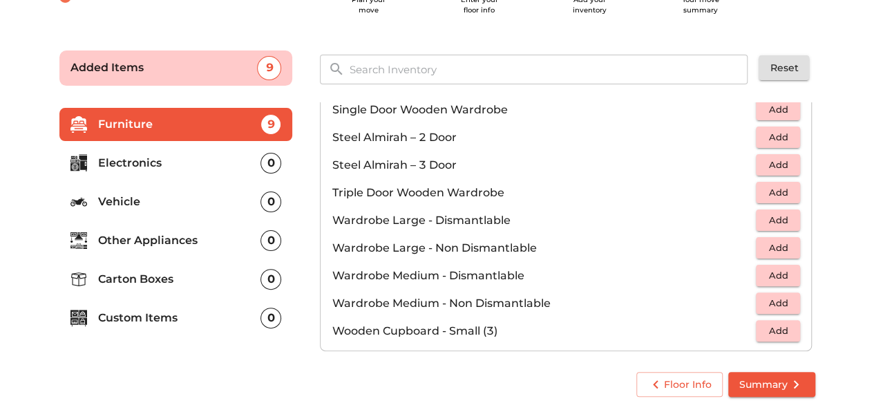
scroll to position [463, 0]
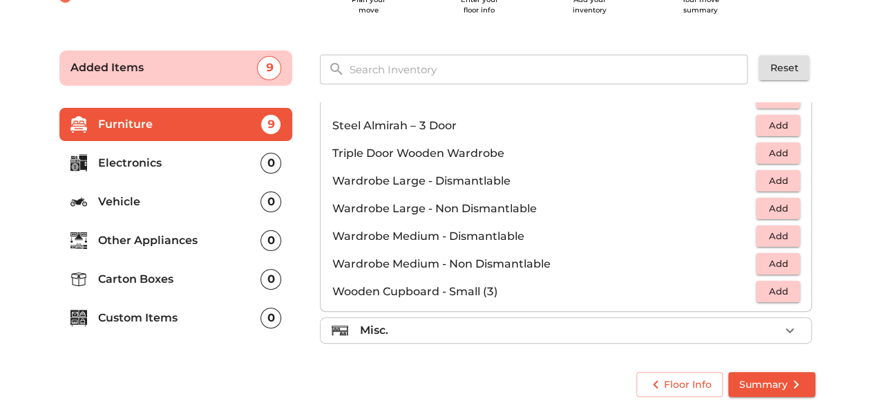
click at [588, 333] on div "Misc." at bounding box center [569, 330] width 420 height 17
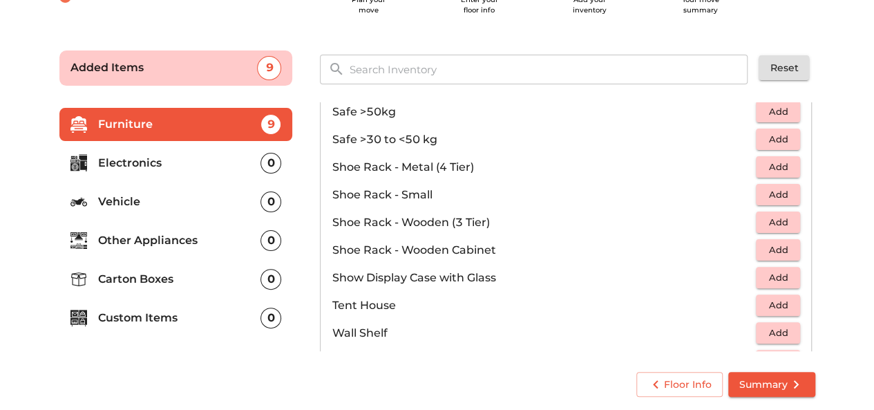
scroll to position [703, 0]
click at [768, 164] on span "Add" at bounding box center [778, 166] width 30 height 16
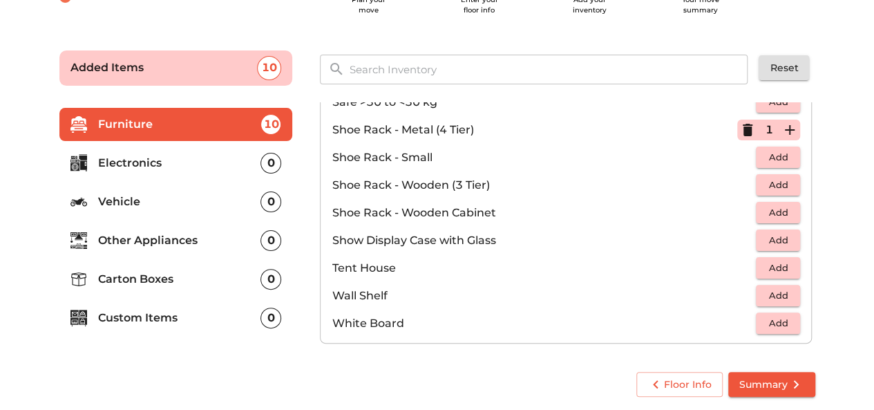
scroll to position [61, 0]
click at [152, 155] on p "Electronics" at bounding box center [179, 163] width 163 height 17
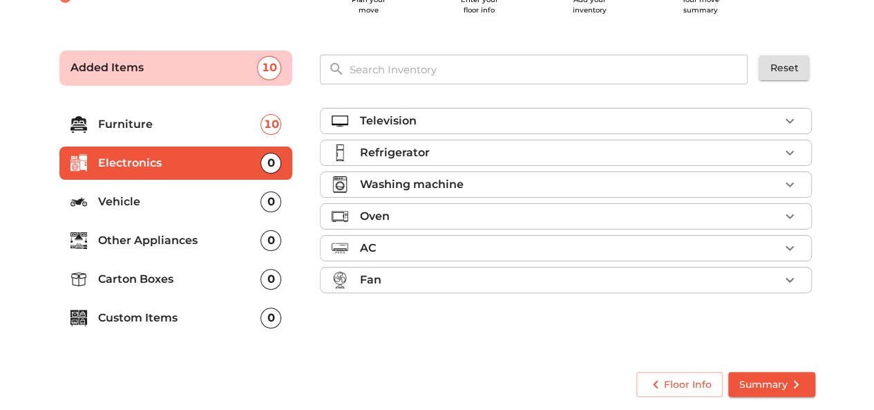
scroll to position [0, 0]
click at [786, 122] on icon "button" at bounding box center [790, 121] width 17 height 17
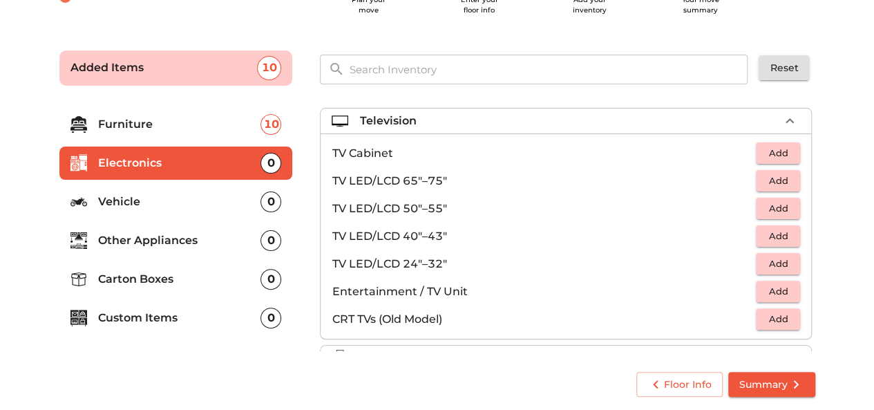
click at [739, 129] on li "Television" at bounding box center [566, 120] width 491 height 25
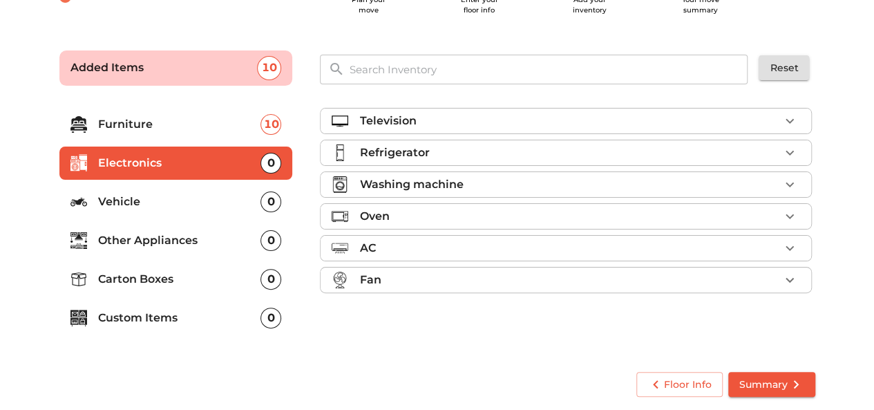
click at [688, 151] on div "Refrigerator" at bounding box center [569, 152] width 420 height 17
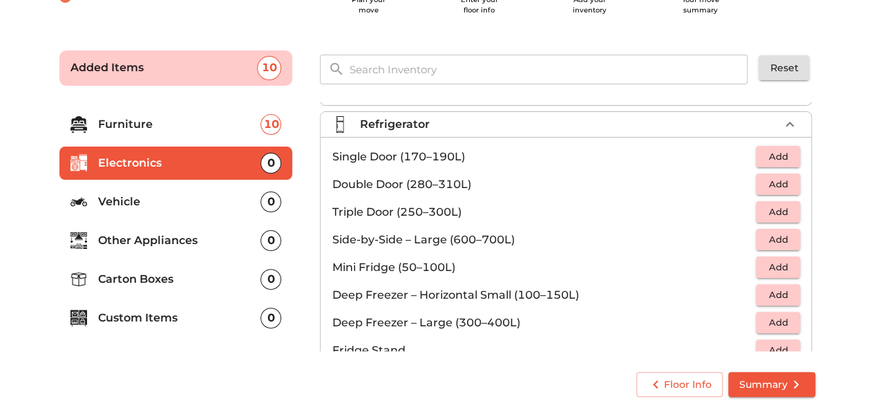
scroll to position [26, 0]
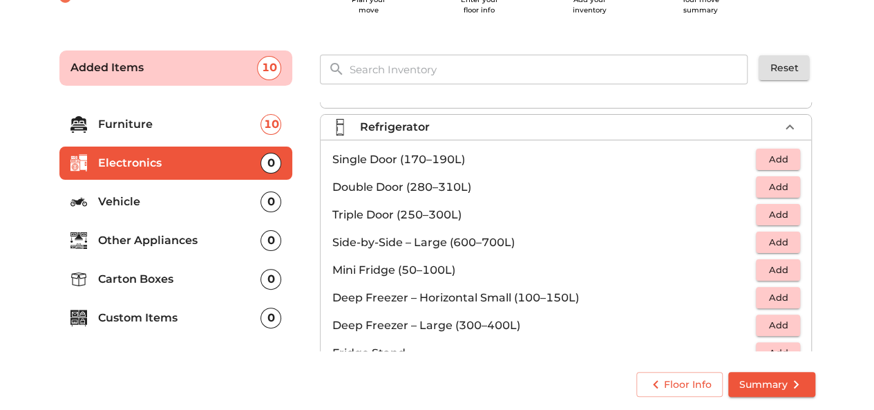
click at [771, 158] on span "Add" at bounding box center [778, 159] width 30 height 16
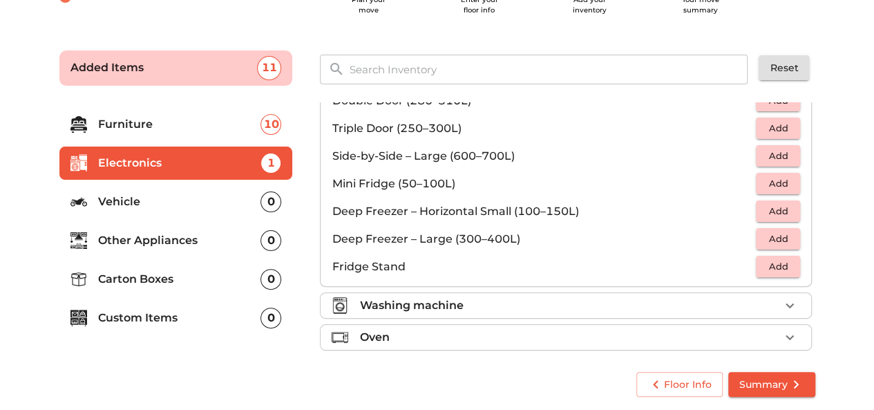
scroll to position [182, 0]
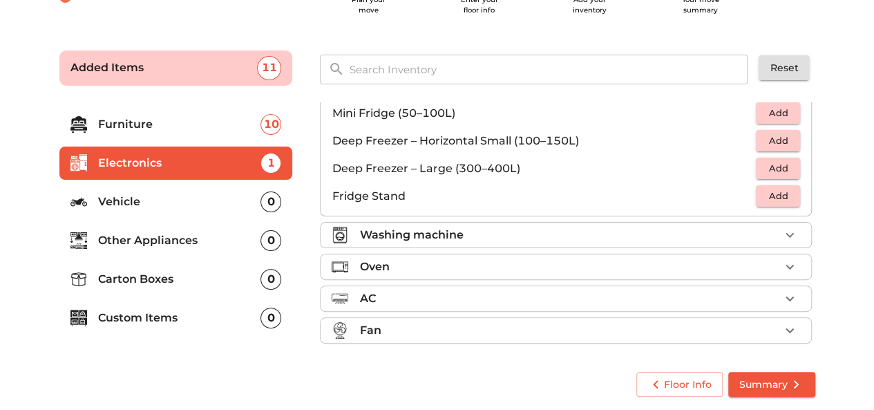
click at [374, 230] on p "Washing machine" at bounding box center [411, 235] width 104 height 17
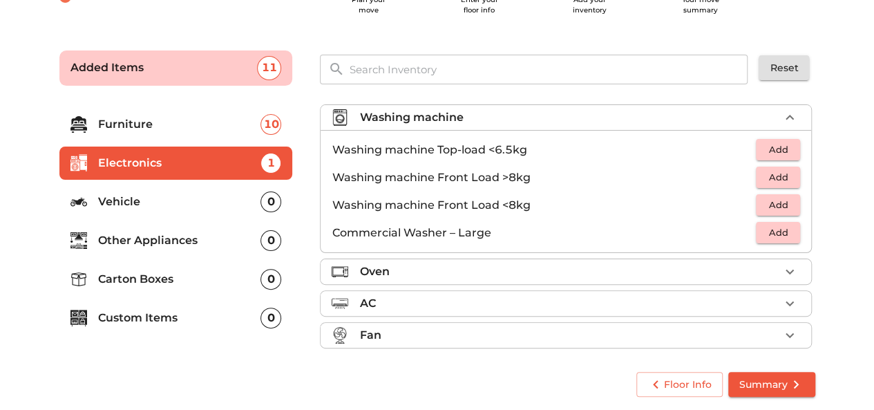
scroll to position [63, 0]
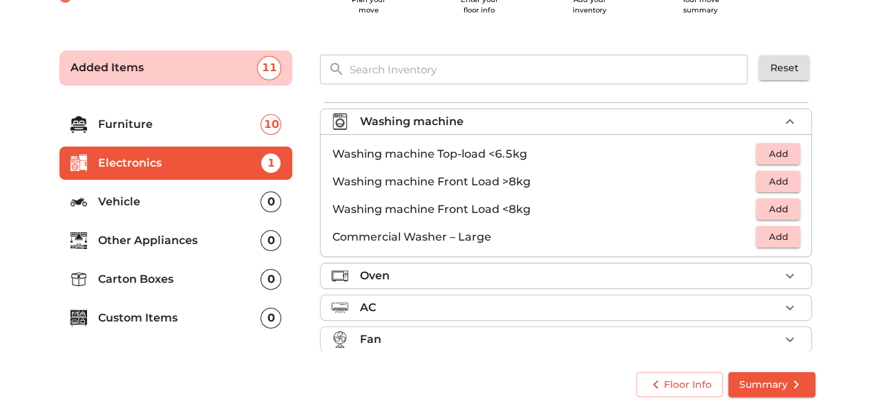
click at [777, 149] on span "Add" at bounding box center [778, 154] width 30 height 16
click at [561, 272] on div "Oven" at bounding box center [569, 275] width 420 height 17
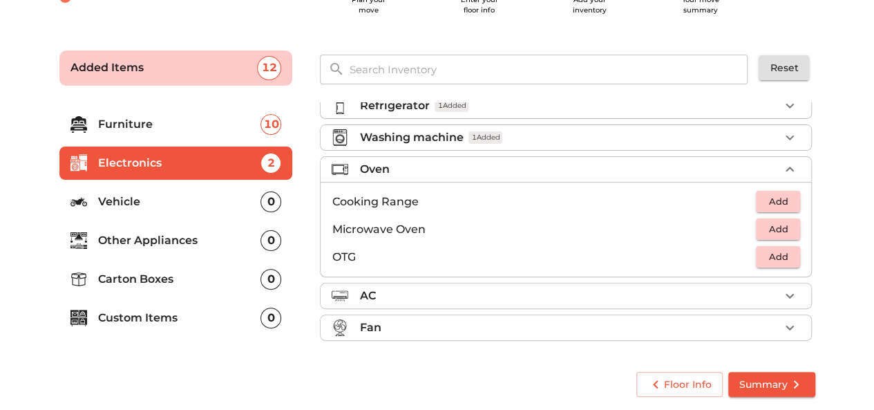
scroll to position [44, 0]
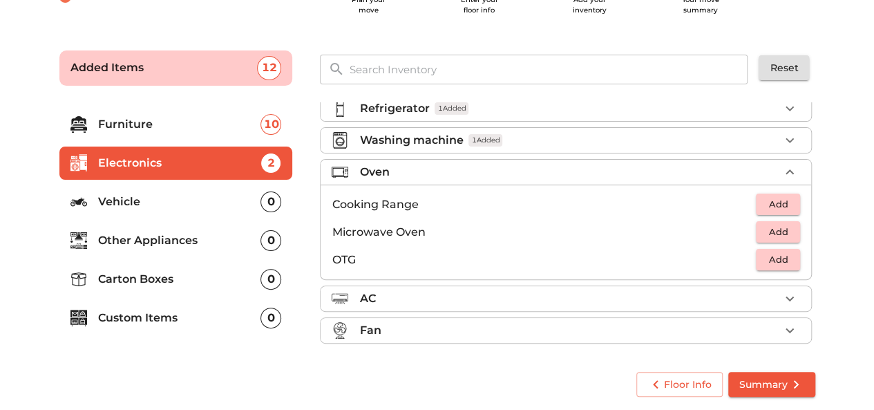
click at [525, 167] on div "Oven" at bounding box center [569, 172] width 420 height 17
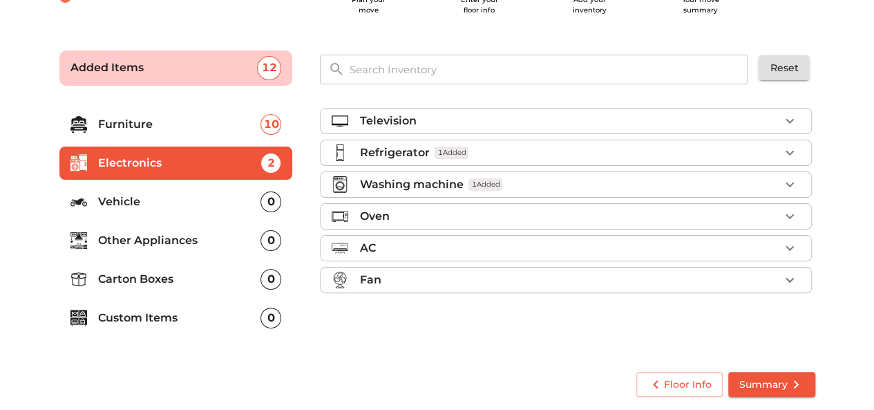
scroll to position [0, 0]
click at [539, 250] on div "AC" at bounding box center [569, 248] width 420 height 17
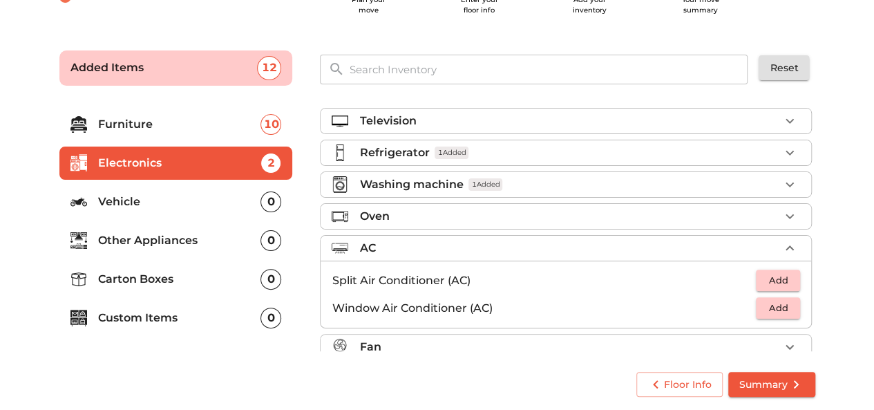
scroll to position [17, 0]
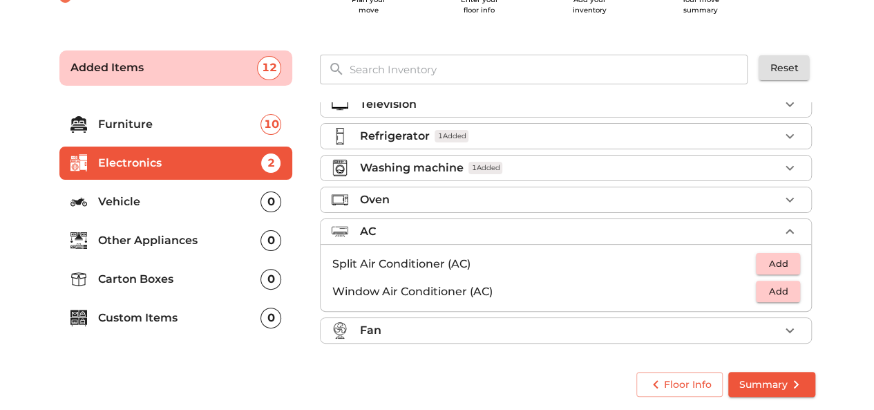
click at [763, 285] on span "Add" at bounding box center [778, 291] width 30 height 16
click at [546, 330] on div "Fan" at bounding box center [569, 330] width 420 height 17
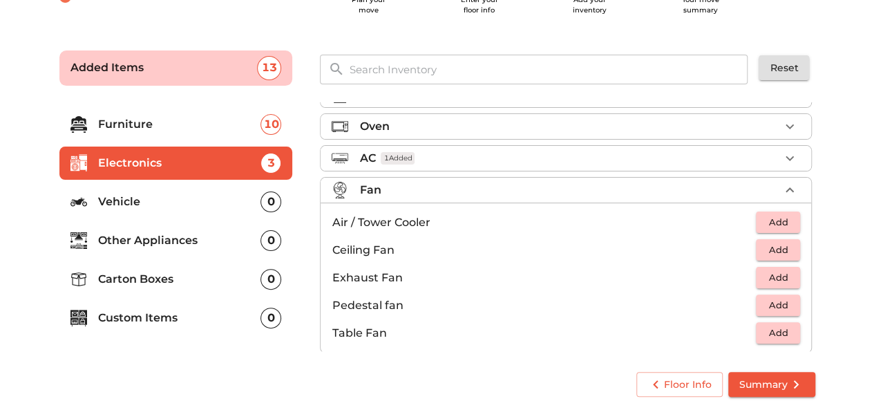
scroll to position [100, 0]
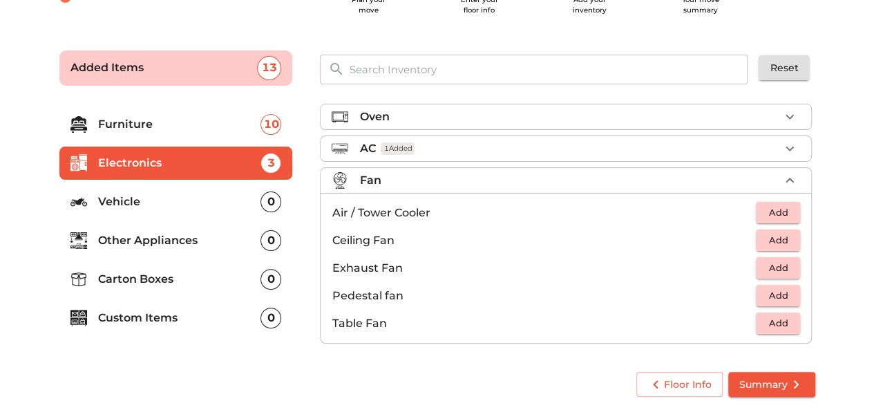
click at [117, 245] on p "Other Appliances" at bounding box center [179, 240] width 163 height 17
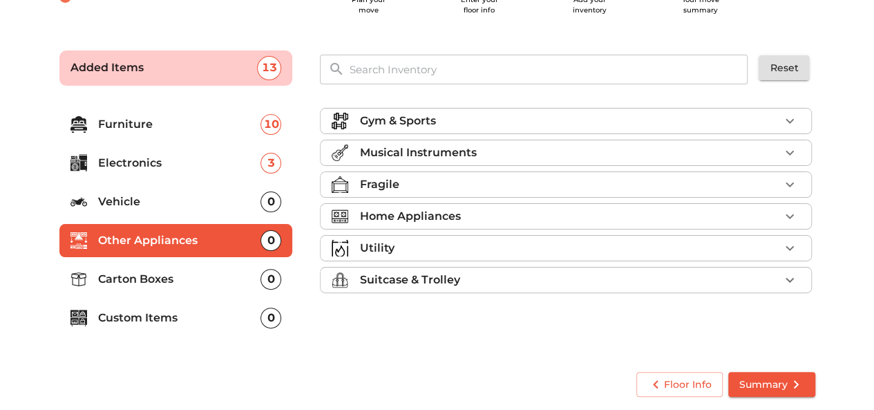
click at [458, 217] on p "Home Appliances" at bounding box center [409, 216] width 101 height 17
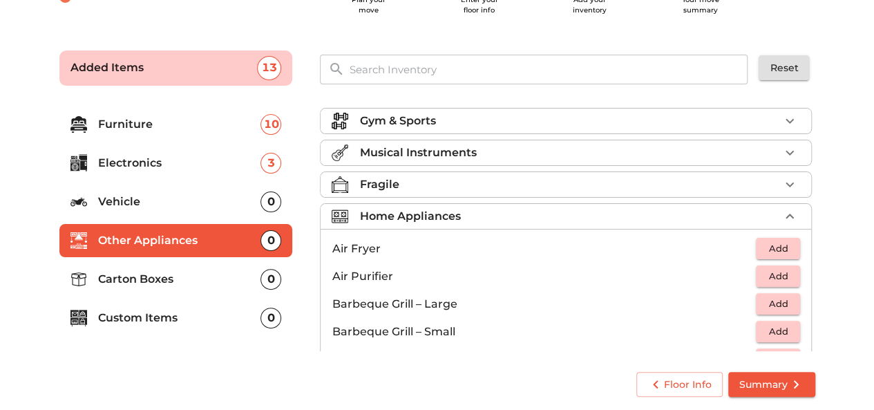
click at [475, 184] on div "Fragile" at bounding box center [569, 184] width 420 height 17
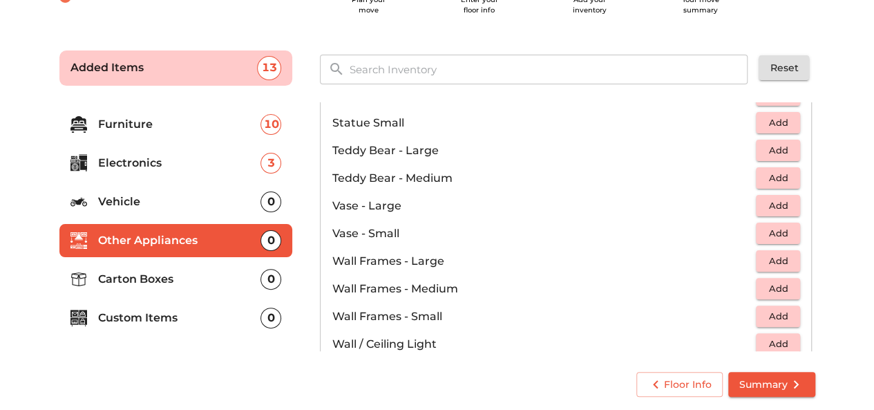
scroll to position [929, 0]
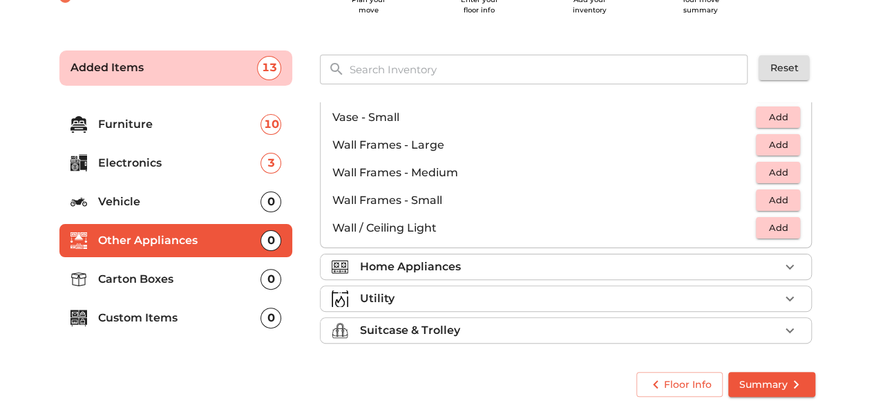
click at [434, 258] on p "Home Appliances" at bounding box center [409, 266] width 101 height 17
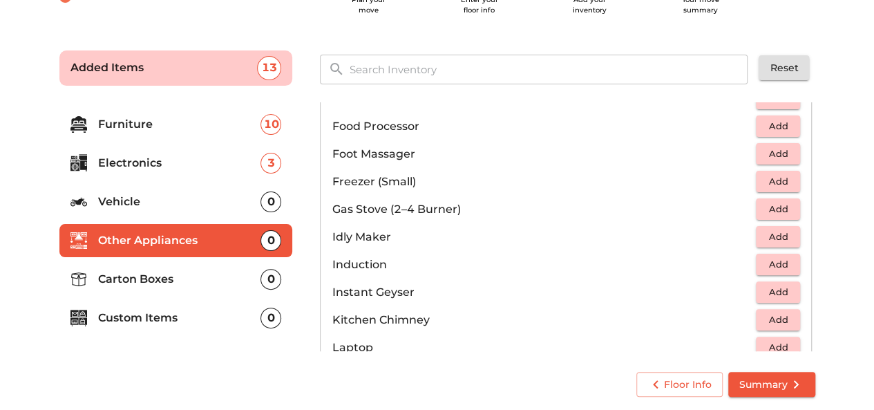
scroll to position [513, 0]
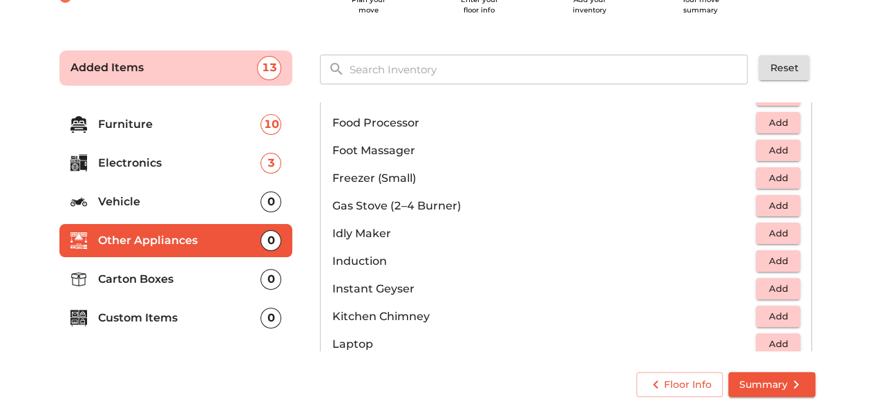
click at [764, 200] on span "Add" at bounding box center [778, 206] width 30 height 16
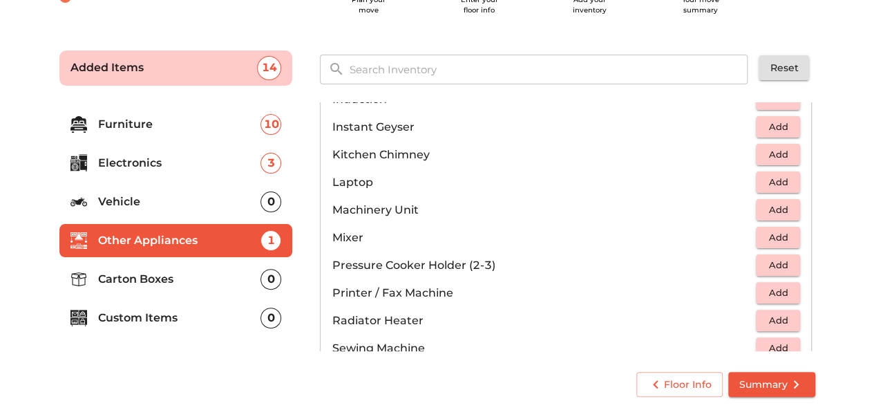
scroll to position [712, 0]
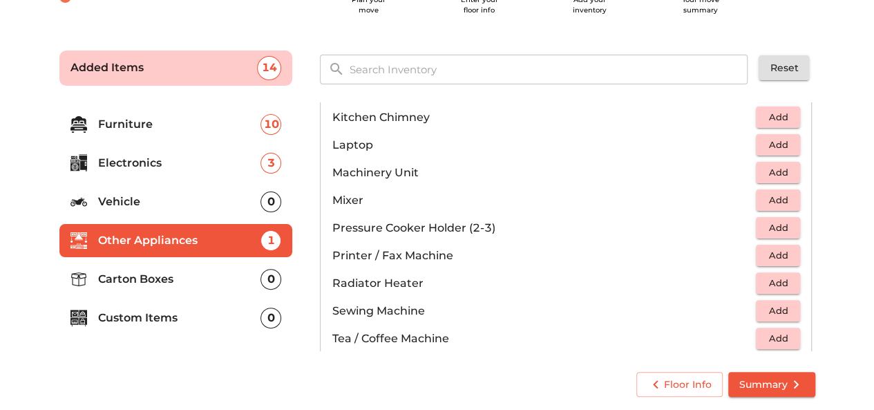
click at [779, 189] on button "Add" at bounding box center [778, 199] width 44 height 21
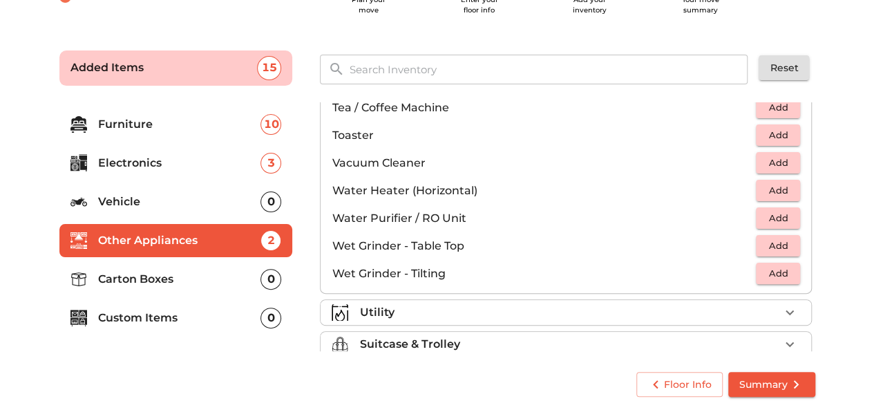
scroll to position [956, 0]
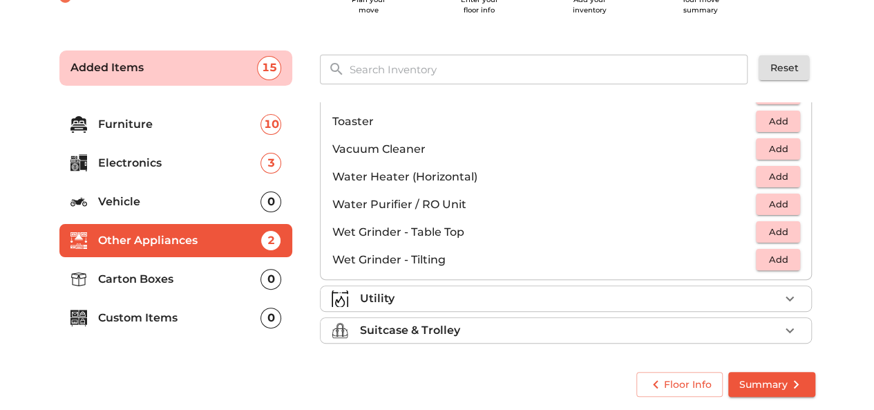
click at [457, 297] on div "Utility" at bounding box center [569, 298] width 420 height 17
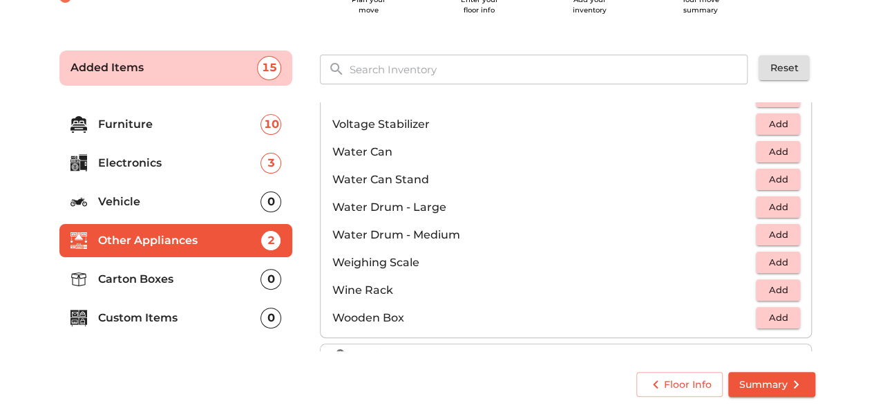
scroll to position [1039, 0]
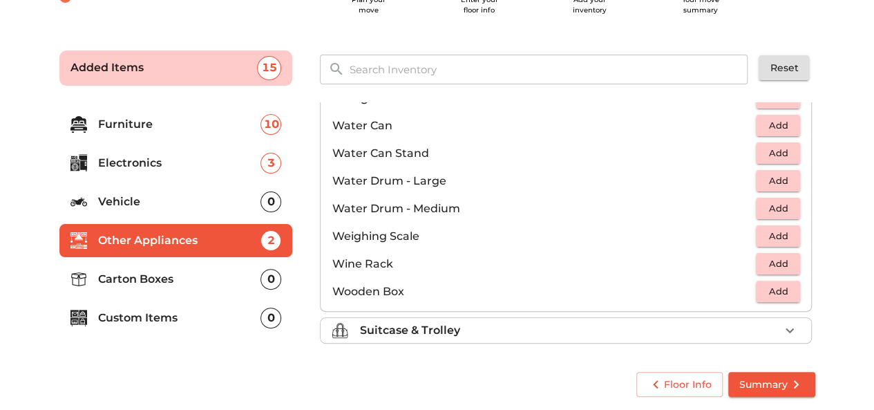
click at [492, 326] on div "Suitcase & Trolley" at bounding box center [569, 330] width 420 height 17
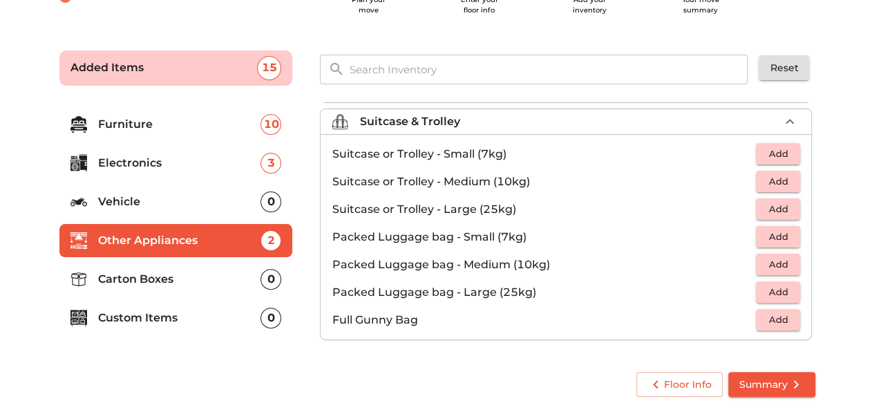
scroll to position [155, 0]
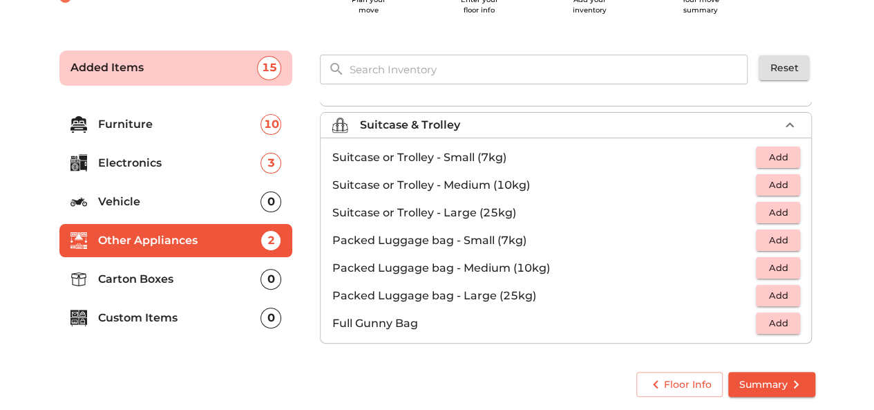
click at [124, 277] on p "Carton Boxes" at bounding box center [179, 279] width 163 height 17
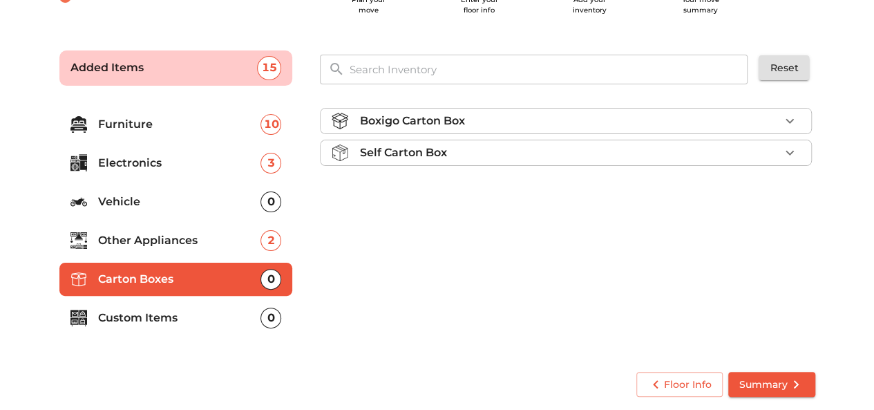
click at [386, 117] on p "Boxigo Carton Box" at bounding box center [411, 121] width 105 height 17
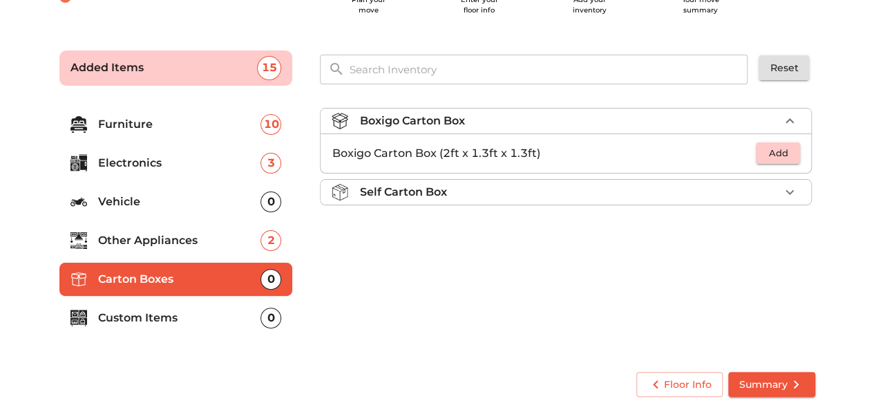
click at [397, 188] on p "Self Carton Box" at bounding box center [402, 192] width 87 height 17
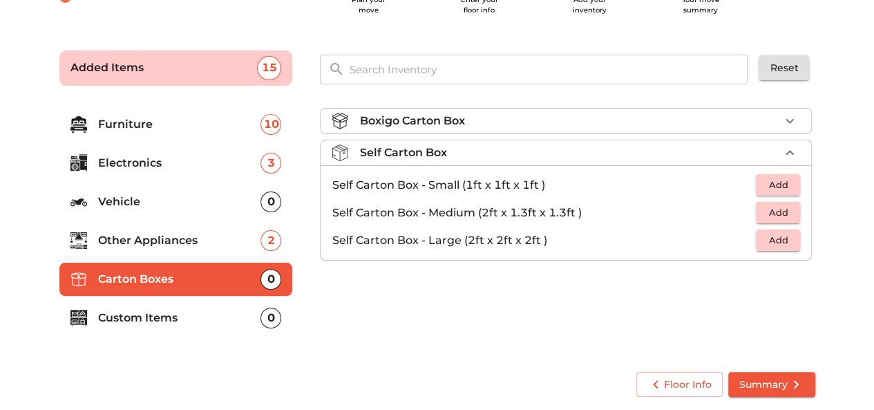
click at [370, 117] on p "Boxigo Carton Box" at bounding box center [411, 121] width 105 height 17
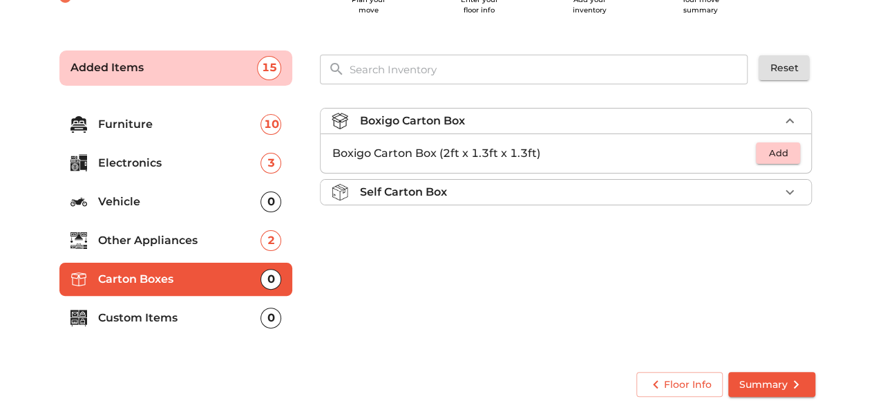
click at [366, 200] on li "Self Carton Box" at bounding box center [566, 192] width 491 height 25
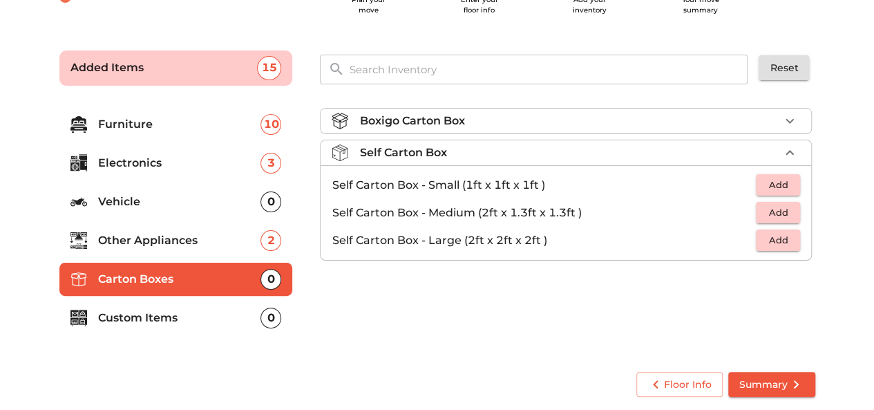
click at [127, 328] on li "Custom Items 0" at bounding box center [176, 317] width 234 height 33
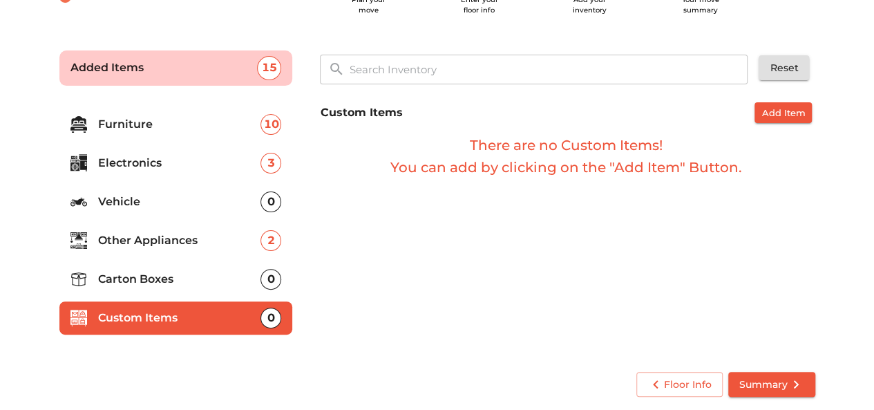
click at [117, 267] on li "Carton Boxes 0" at bounding box center [176, 279] width 234 height 33
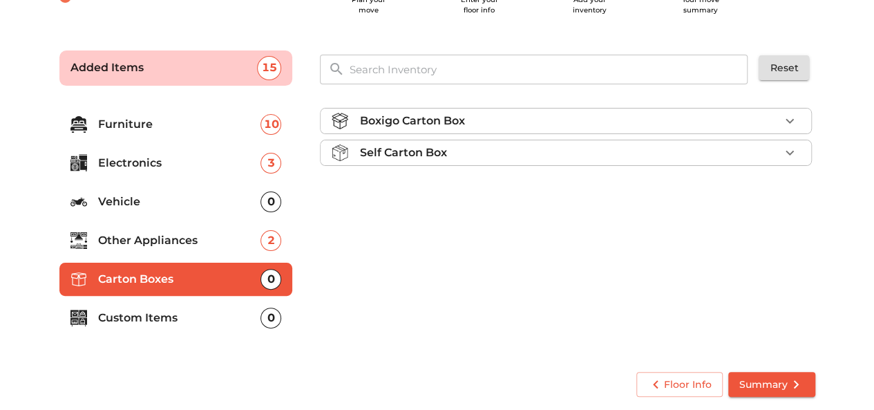
click at [405, 144] on p "Self Carton Box" at bounding box center [402, 152] width 87 height 17
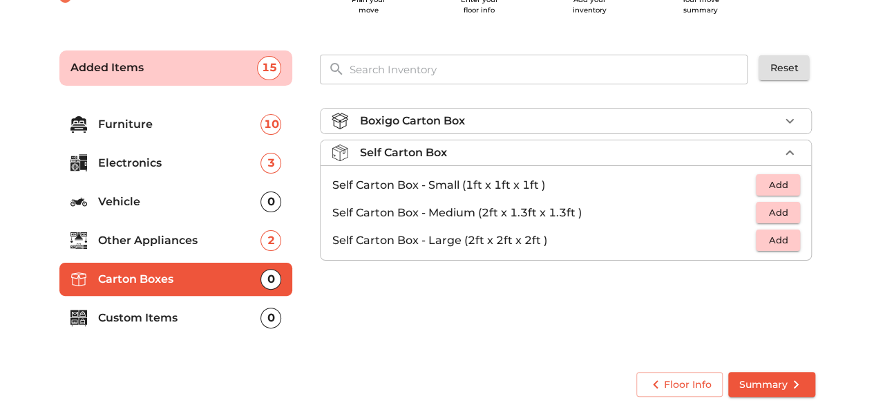
click at [768, 216] on span "Add" at bounding box center [778, 213] width 30 height 16
click at [761, 238] on button "Add" at bounding box center [778, 239] width 44 height 21
click at [724, 116] on div "Boxigo Carton Box" at bounding box center [569, 121] width 420 height 17
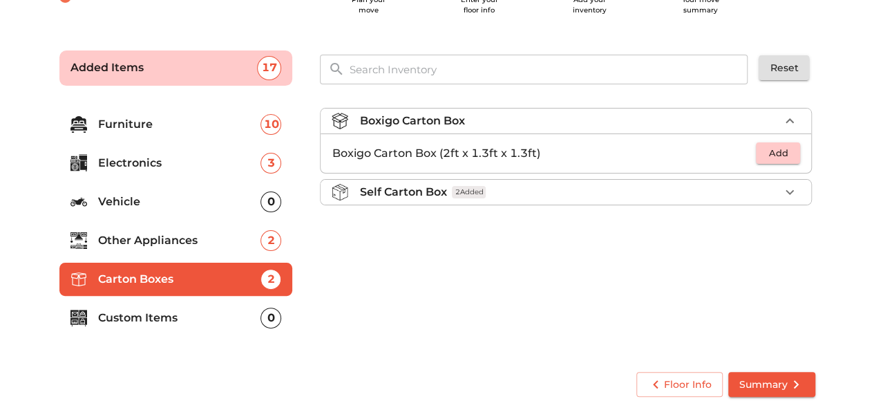
click at [773, 145] on span "Add" at bounding box center [778, 153] width 30 height 16
click at [786, 381] on span "Summary" at bounding box center [771, 384] width 65 height 17
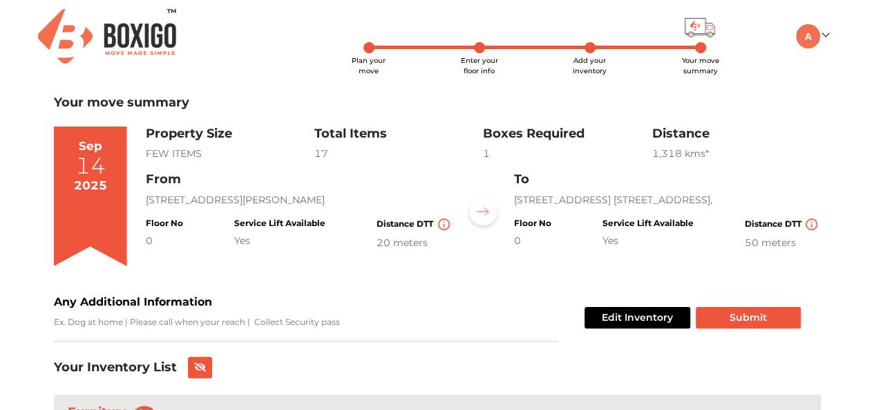
click at [79, 175] on div "14" at bounding box center [90, 166] width 30 height 22
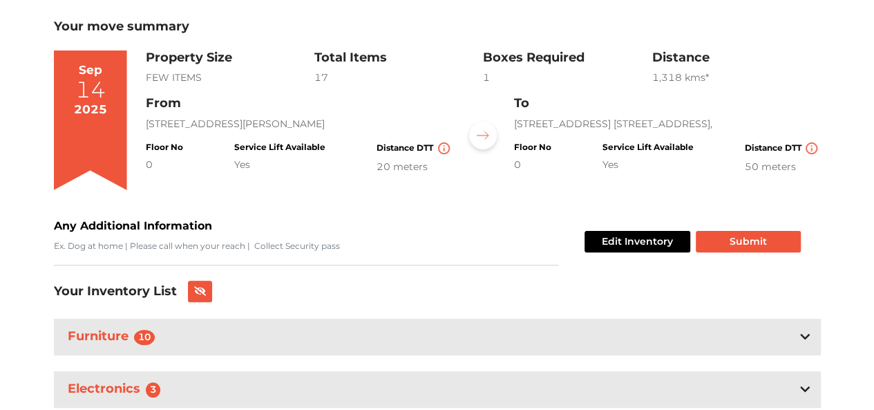
scroll to position [75, 0]
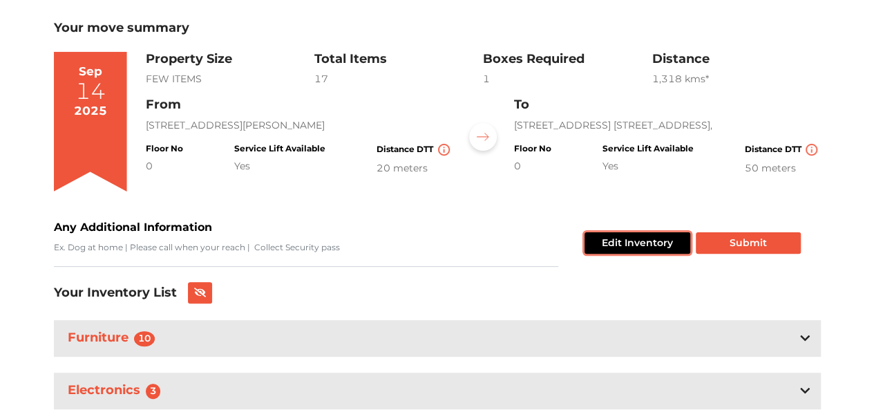
click at [600, 240] on button "Edit Inventory" at bounding box center [638, 242] width 106 height 21
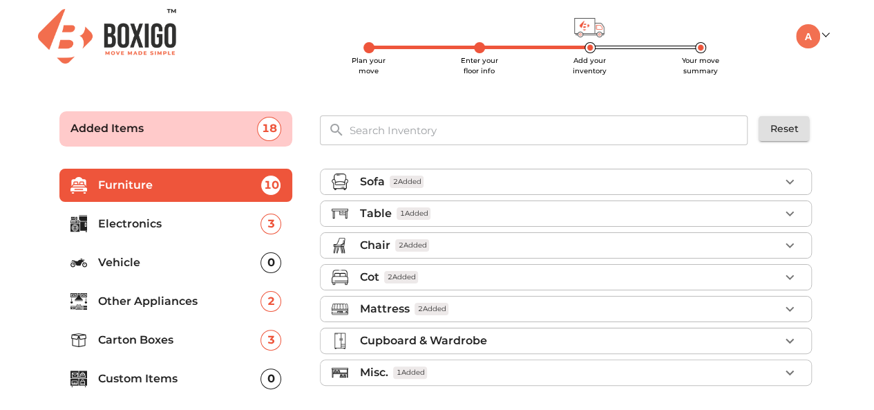
click at [363, 56] on span "Plan your move" at bounding box center [369, 65] width 34 height 19
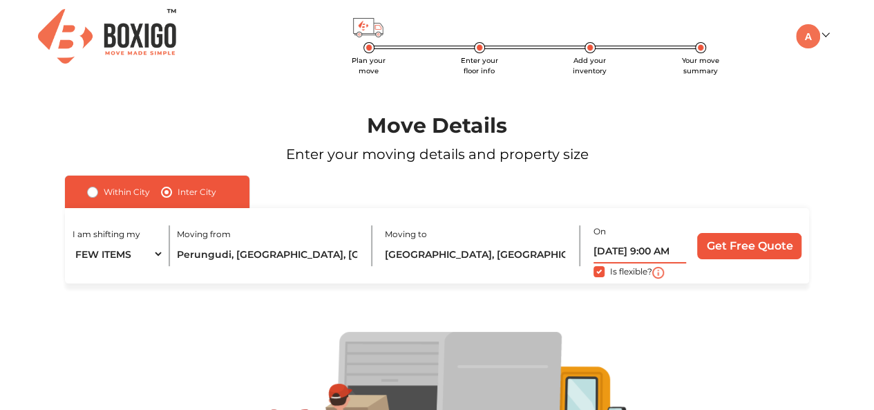
click at [607, 251] on input "[DATE] 9:00 AM" at bounding box center [640, 251] width 93 height 24
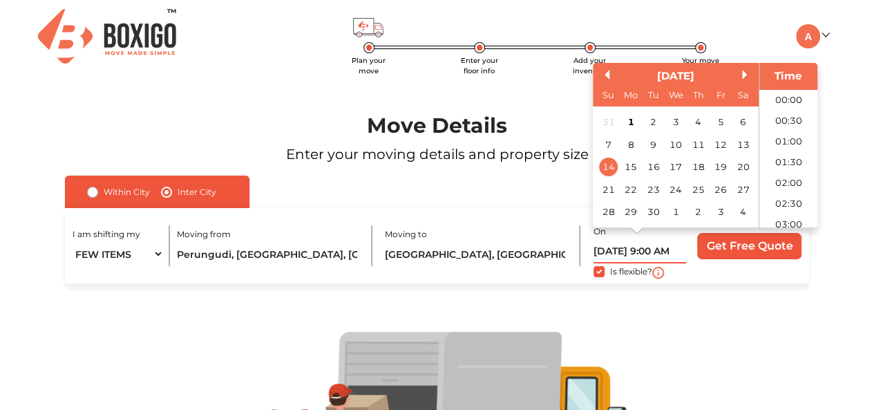
scroll to position [314, 0]
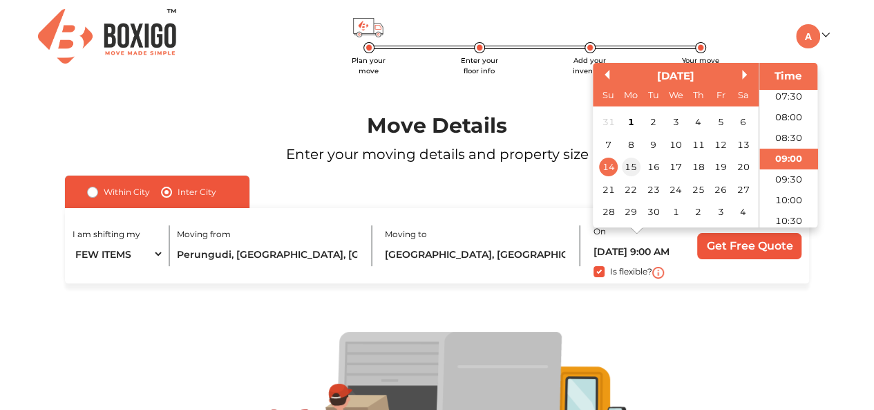
click at [633, 164] on div "15" at bounding box center [630, 167] width 19 height 19
type input "[DATE] 9:00 AM"
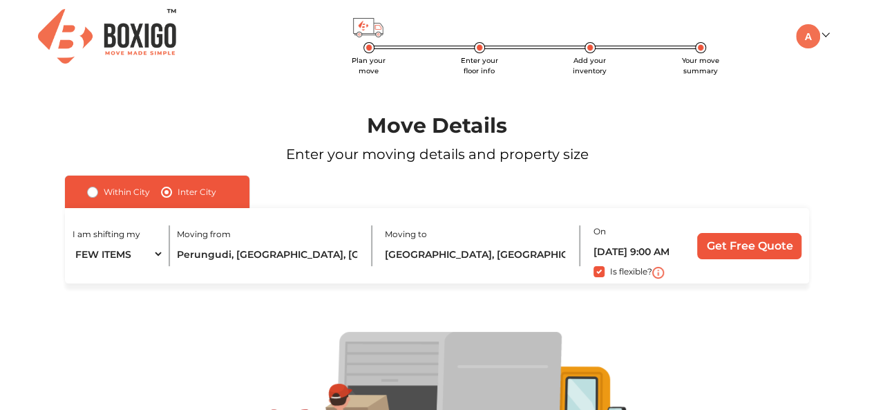
click at [601, 57] on span "Add your inventory" at bounding box center [590, 65] width 34 height 19
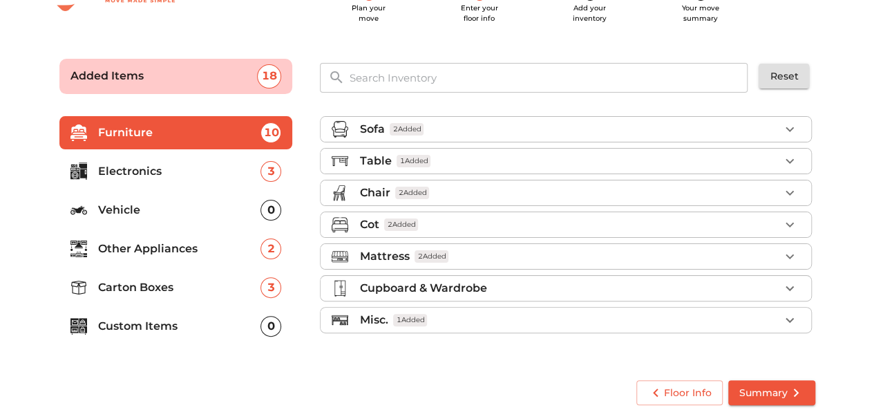
scroll to position [61, 0]
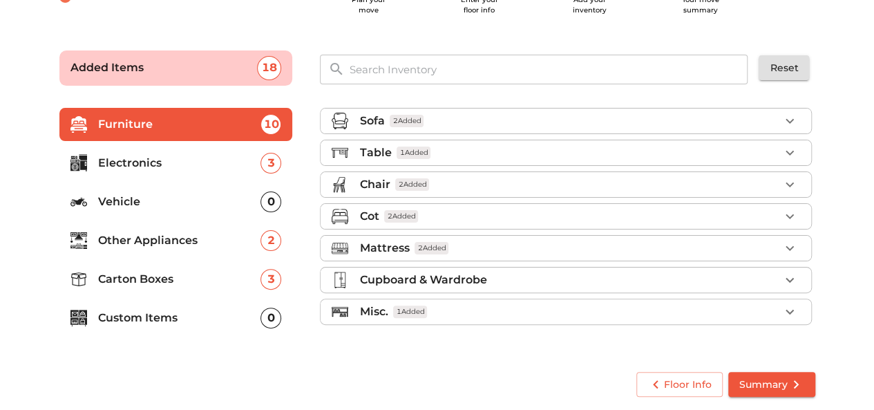
click at [773, 387] on span "Summary" at bounding box center [771, 384] width 65 height 17
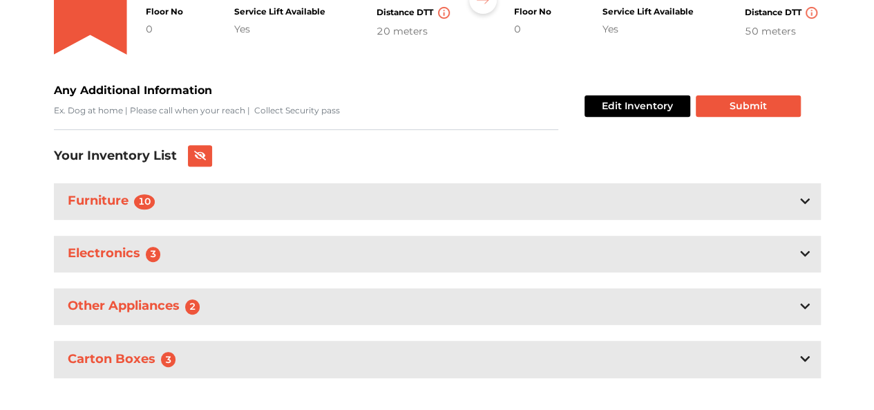
scroll to position [229, 0]
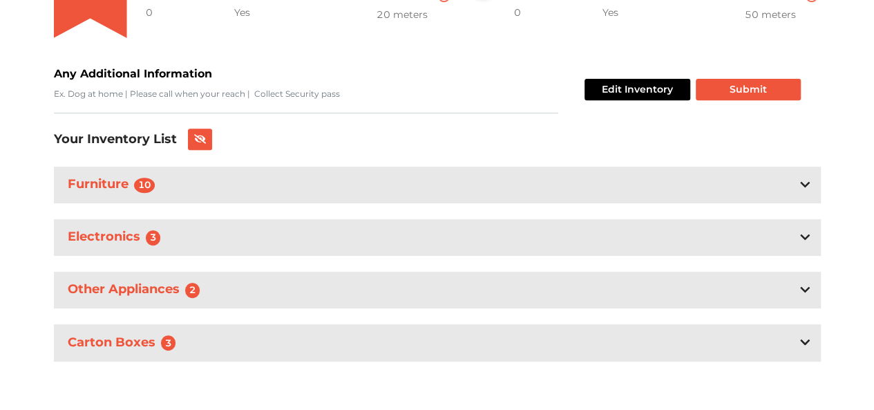
click at [464, 339] on div "Carton Boxes 3" at bounding box center [437, 342] width 767 height 37
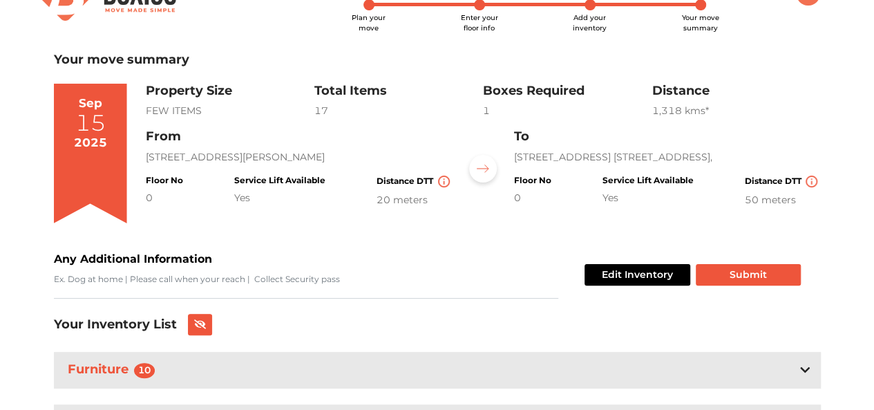
scroll to position [0, 0]
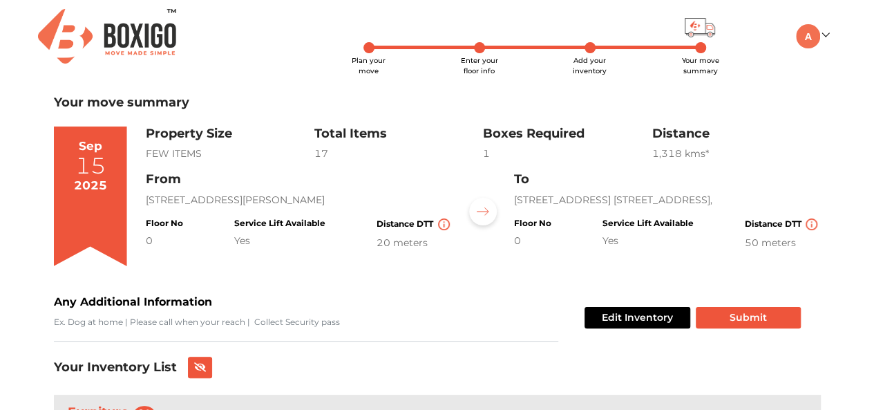
click at [739, 319] on button "Submit" at bounding box center [748, 317] width 105 height 21
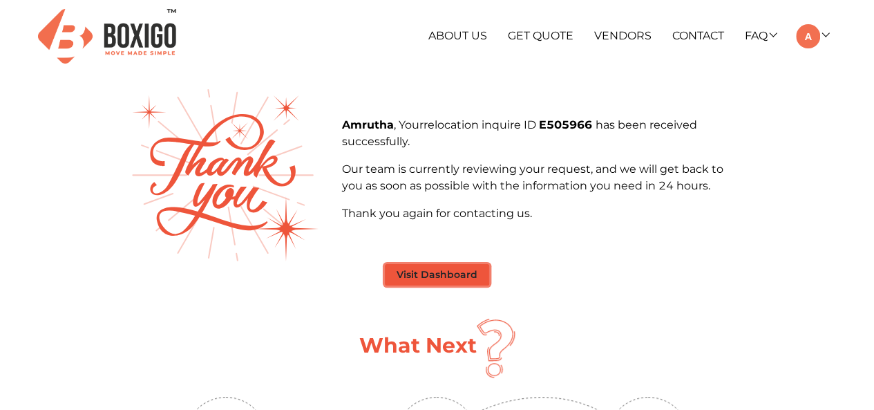
click at [459, 276] on button "Visit Dashboard" at bounding box center [437, 274] width 104 height 21
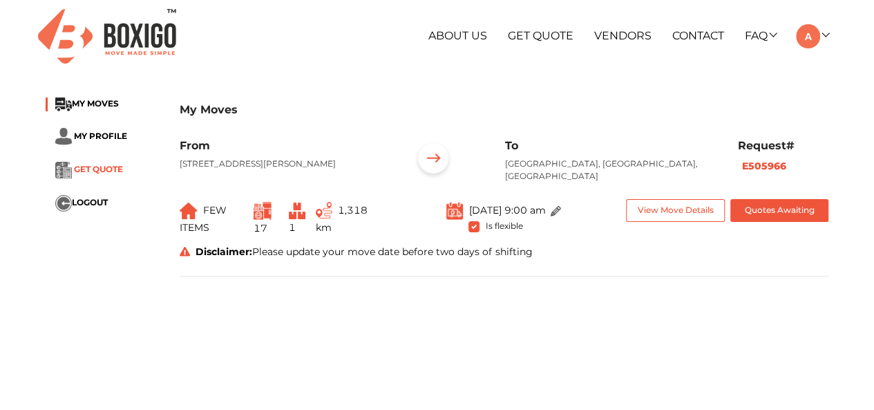
click at [90, 169] on span "GET QUOTE" at bounding box center [98, 169] width 49 height 10
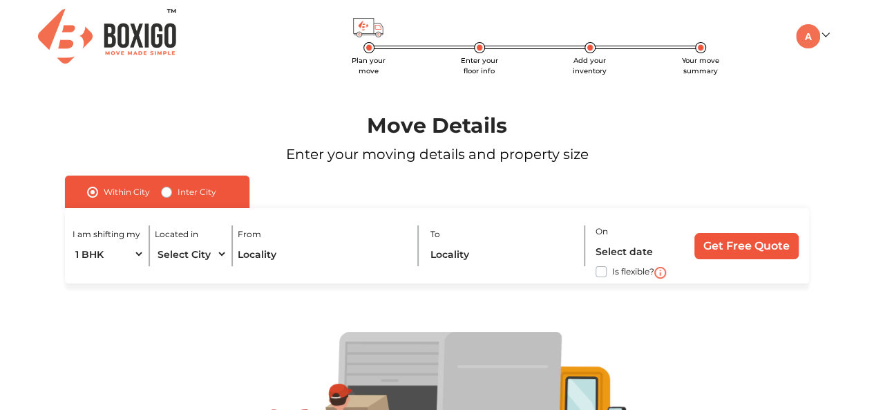
click at [826, 33] on link at bounding box center [812, 35] width 32 height 13
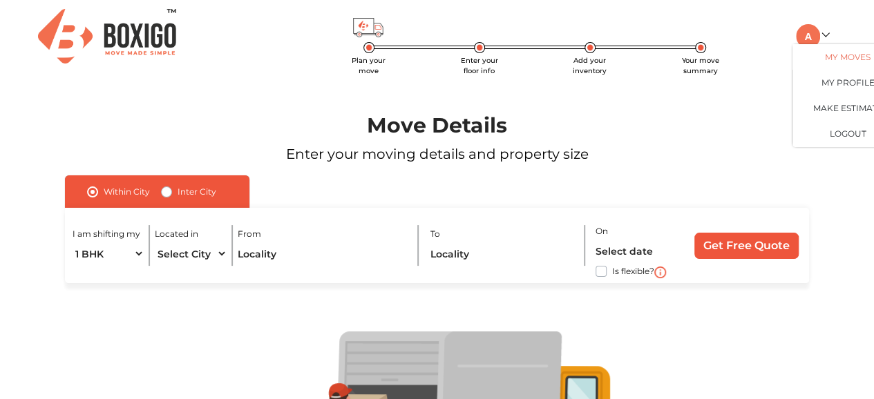
click at [846, 56] on link "My Moves" at bounding box center [848, 57] width 111 height 26
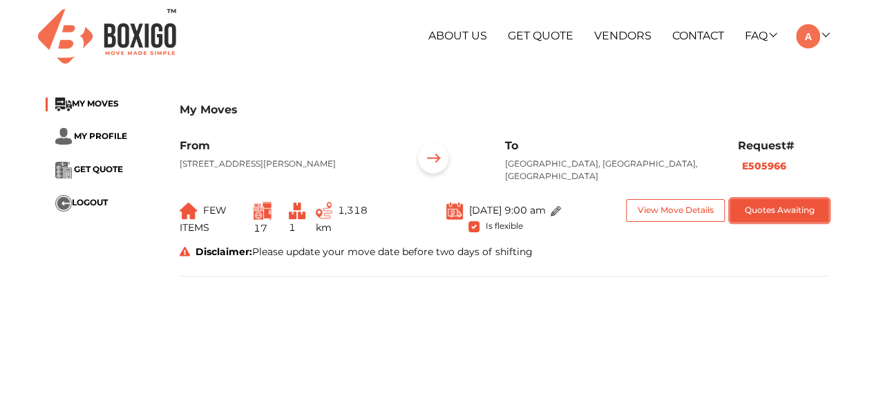
click at [787, 218] on button "Quotes Awaiting" at bounding box center [779, 210] width 99 height 23
click at [473, 239] on div "[DATE] 9:00 am Is flexible" at bounding box center [504, 219] width 202 height 40
click at [561, 216] on span at bounding box center [553, 210] width 16 height 10
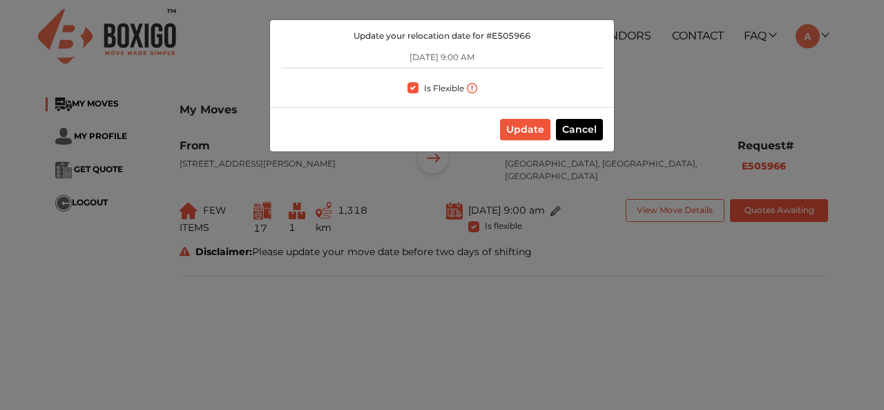
click at [424, 88] on label "Is Flexible" at bounding box center [444, 86] width 40 height 15
click at [415, 88] on input "Is Flexible" at bounding box center [413, 86] width 11 height 14
checkbox input "false"
click at [526, 131] on button "Update" at bounding box center [525, 129] width 50 height 21
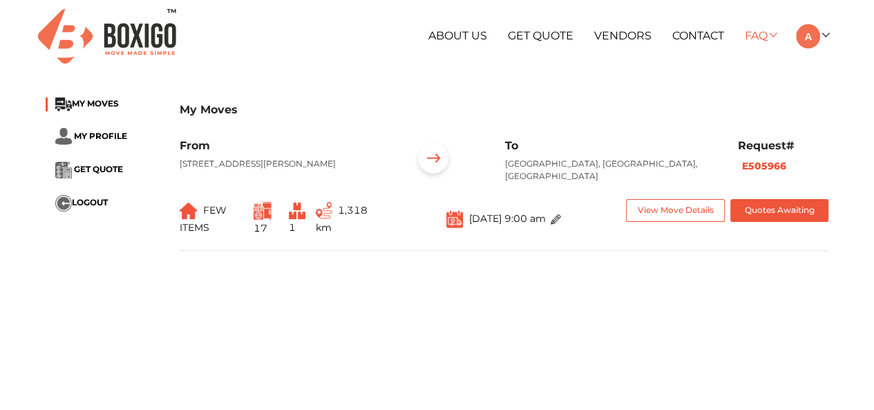
click at [757, 32] on link "FAQ" at bounding box center [759, 35] width 31 height 13
click at [821, 53] on link "Customer FAQ" at bounding box center [799, 57] width 111 height 26
click at [764, 29] on link "FAQ" at bounding box center [759, 35] width 31 height 13
click at [818, 77] on link "Vendor FAQ" at bounding box center [799, 83] width 111 height 26
